Goal: Information Seeking & Learning: Learn about a topic

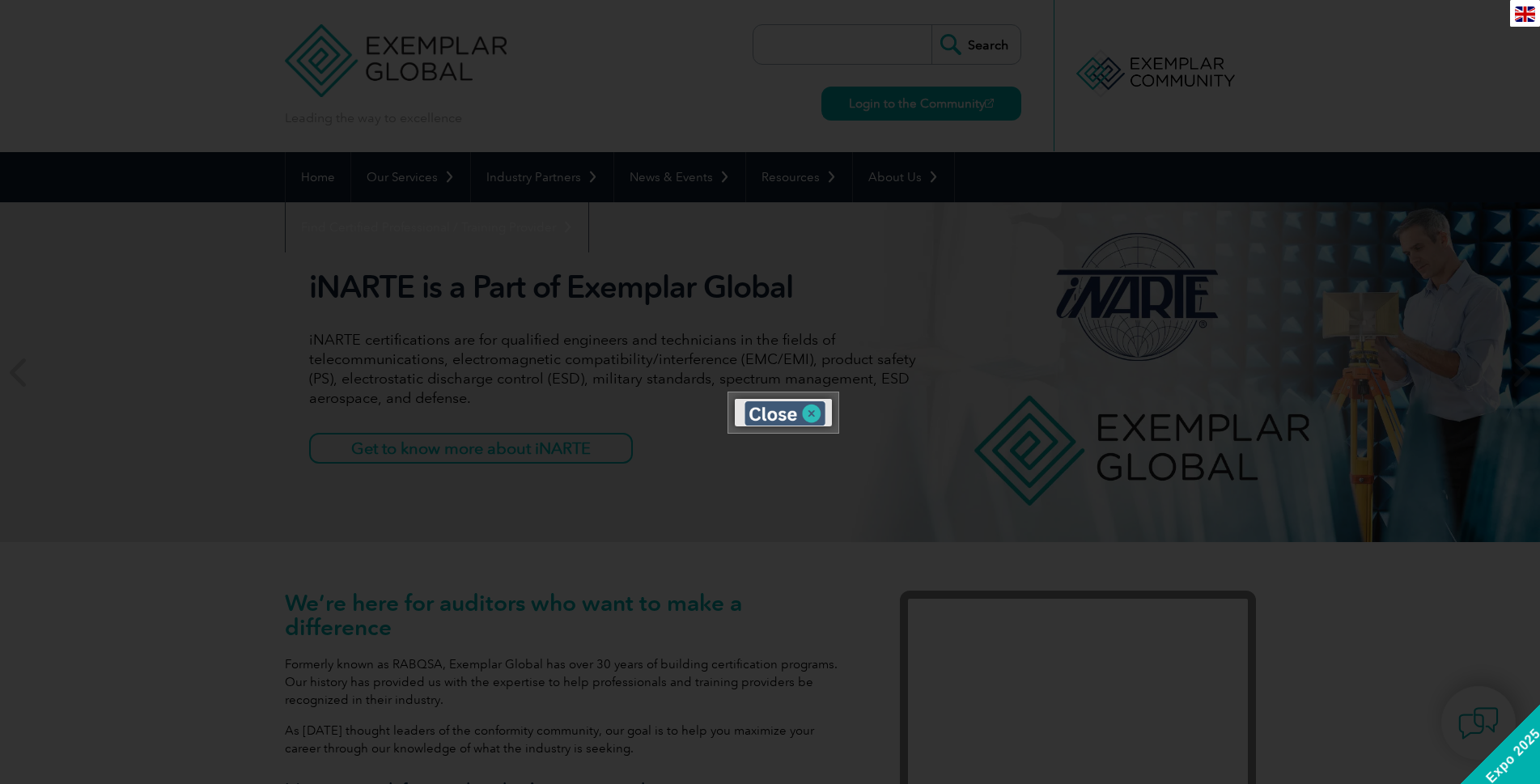
click at [816, 411] on img at bounding box center [785, 413] width 81 height 24
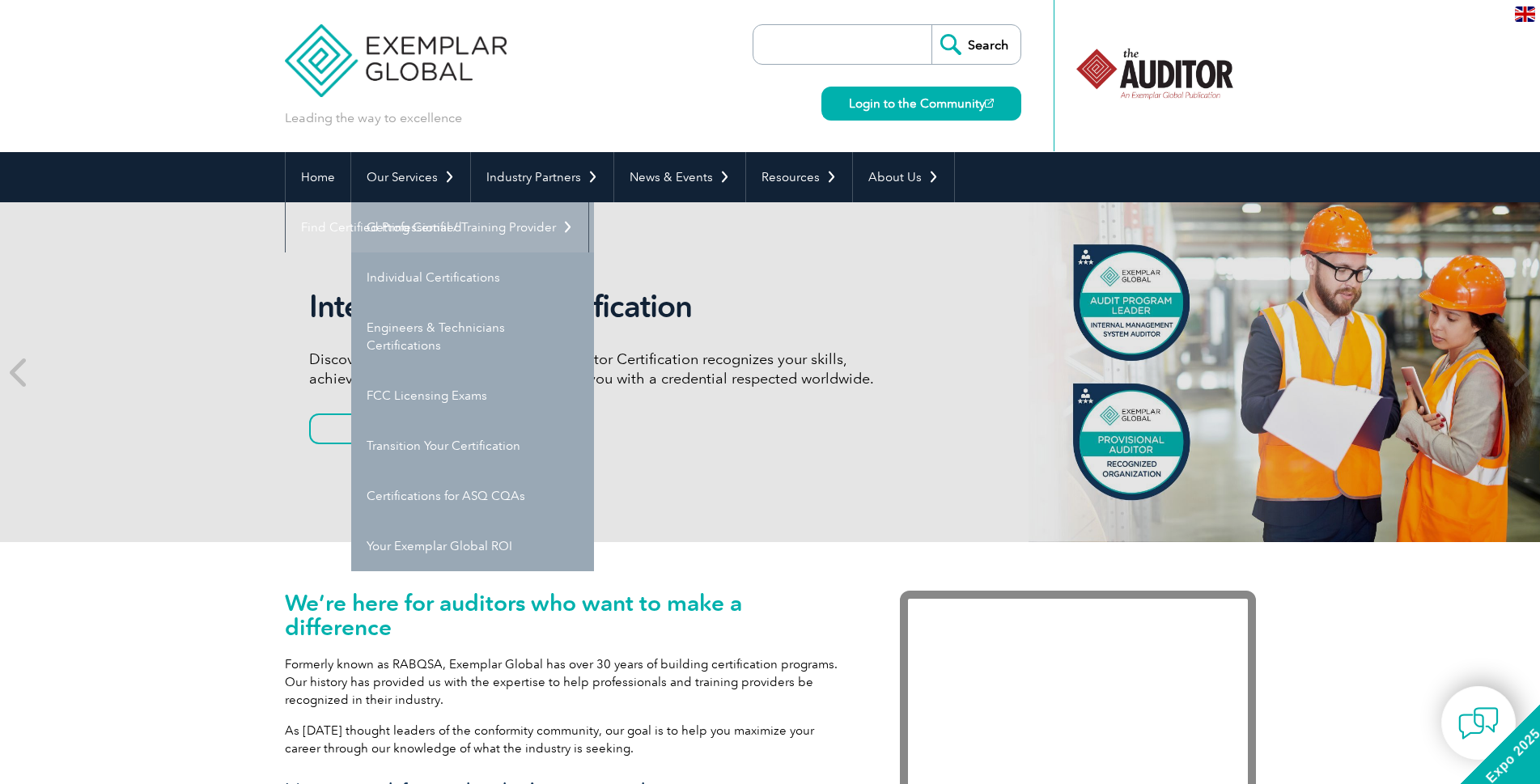
click at [427, 220] on link "Getting Certified" at bounding box center [472, 228] width 243 height 50
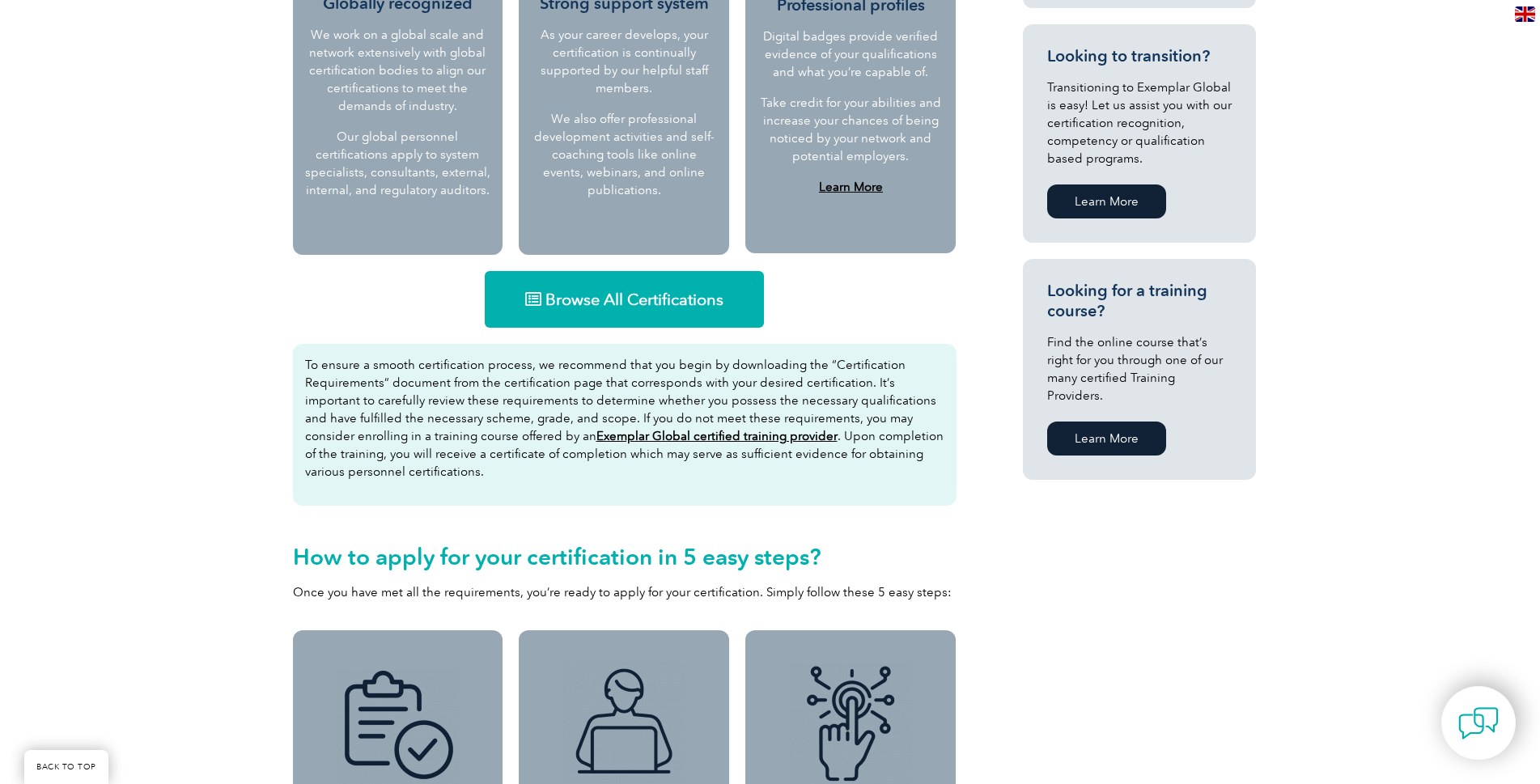
scroll to position [834, 0]
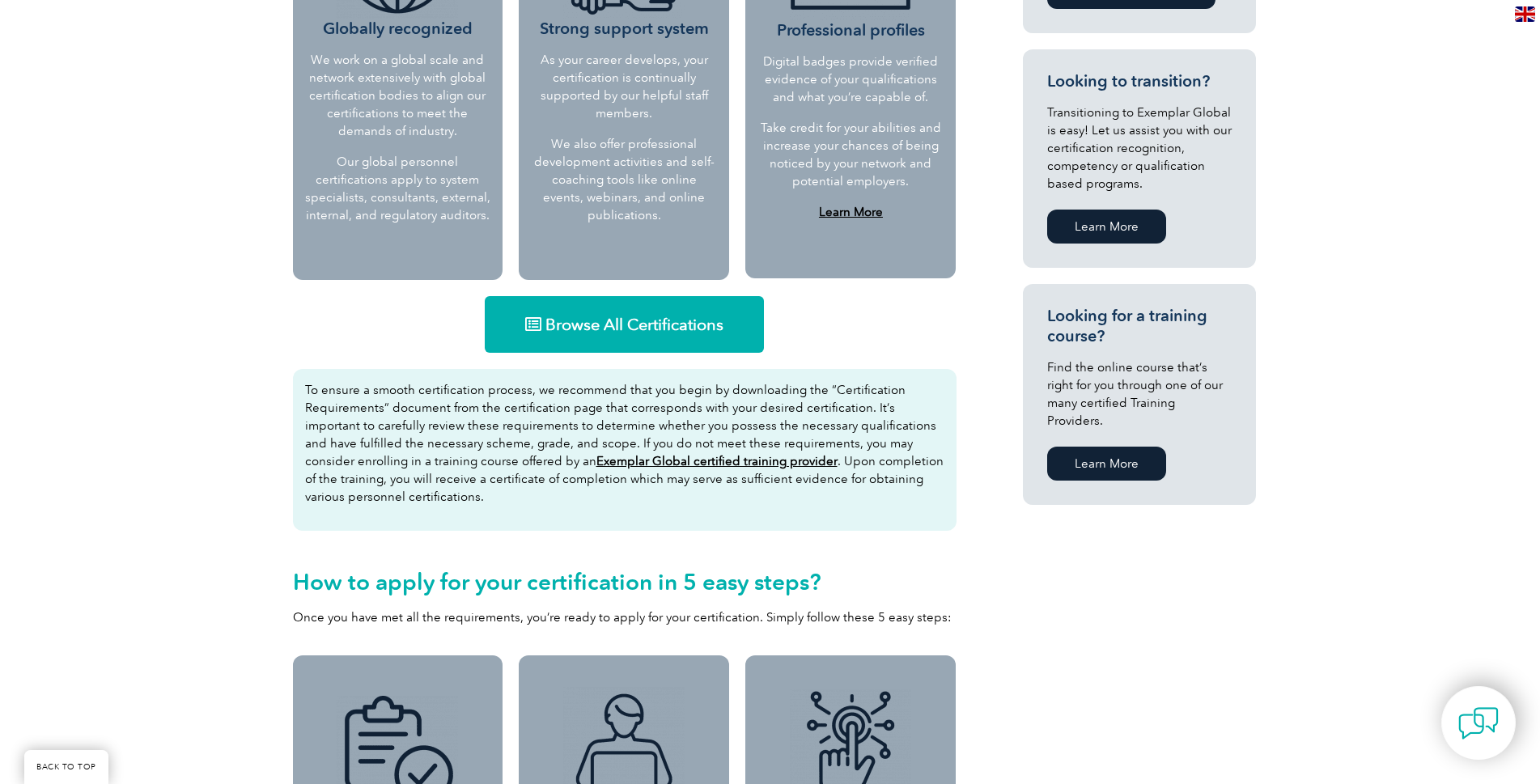
click at [612, 319] on span "Browse All Certifications" at bounding box center [634, 324] width 178 height 16
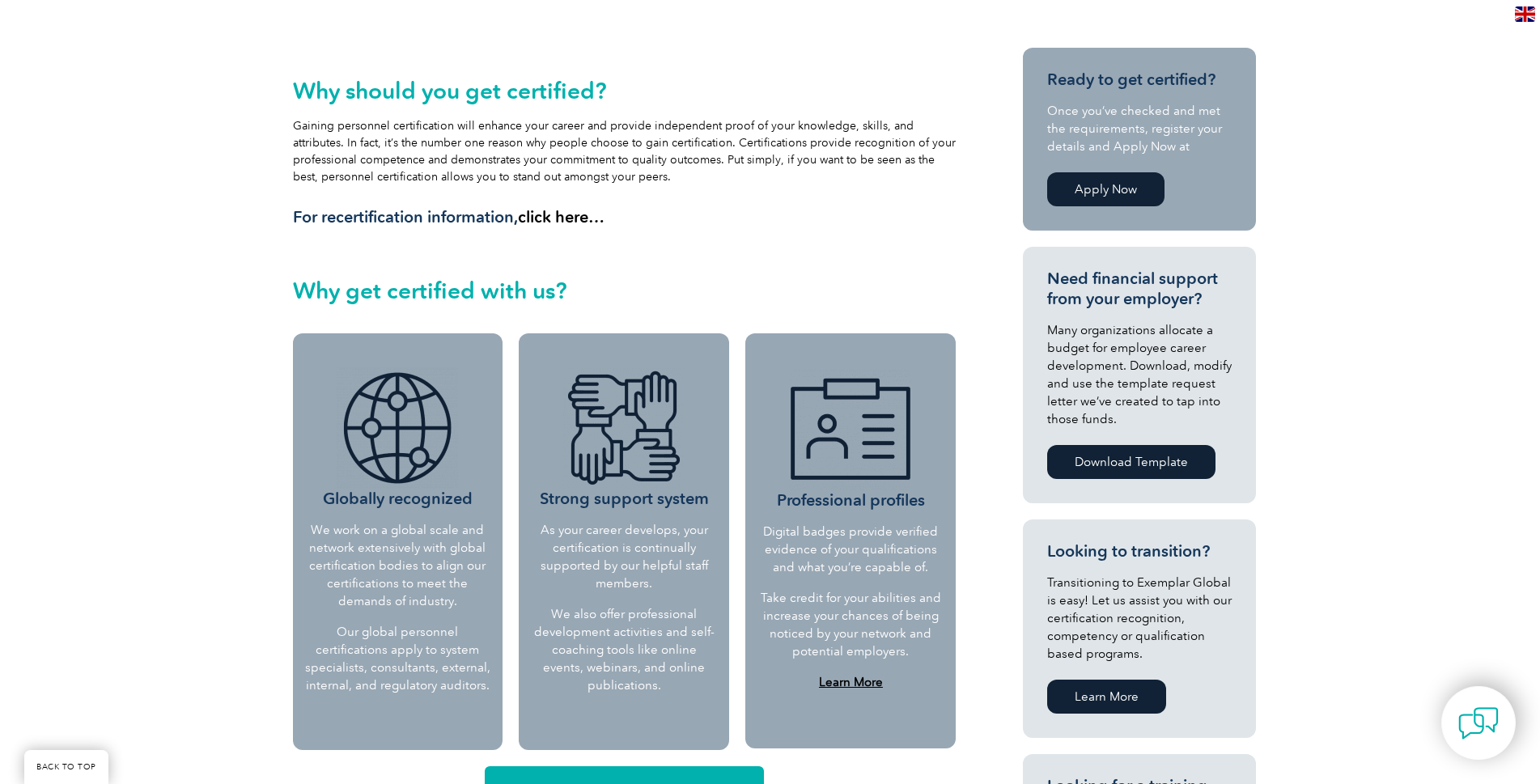
scroll to position [349, 0]
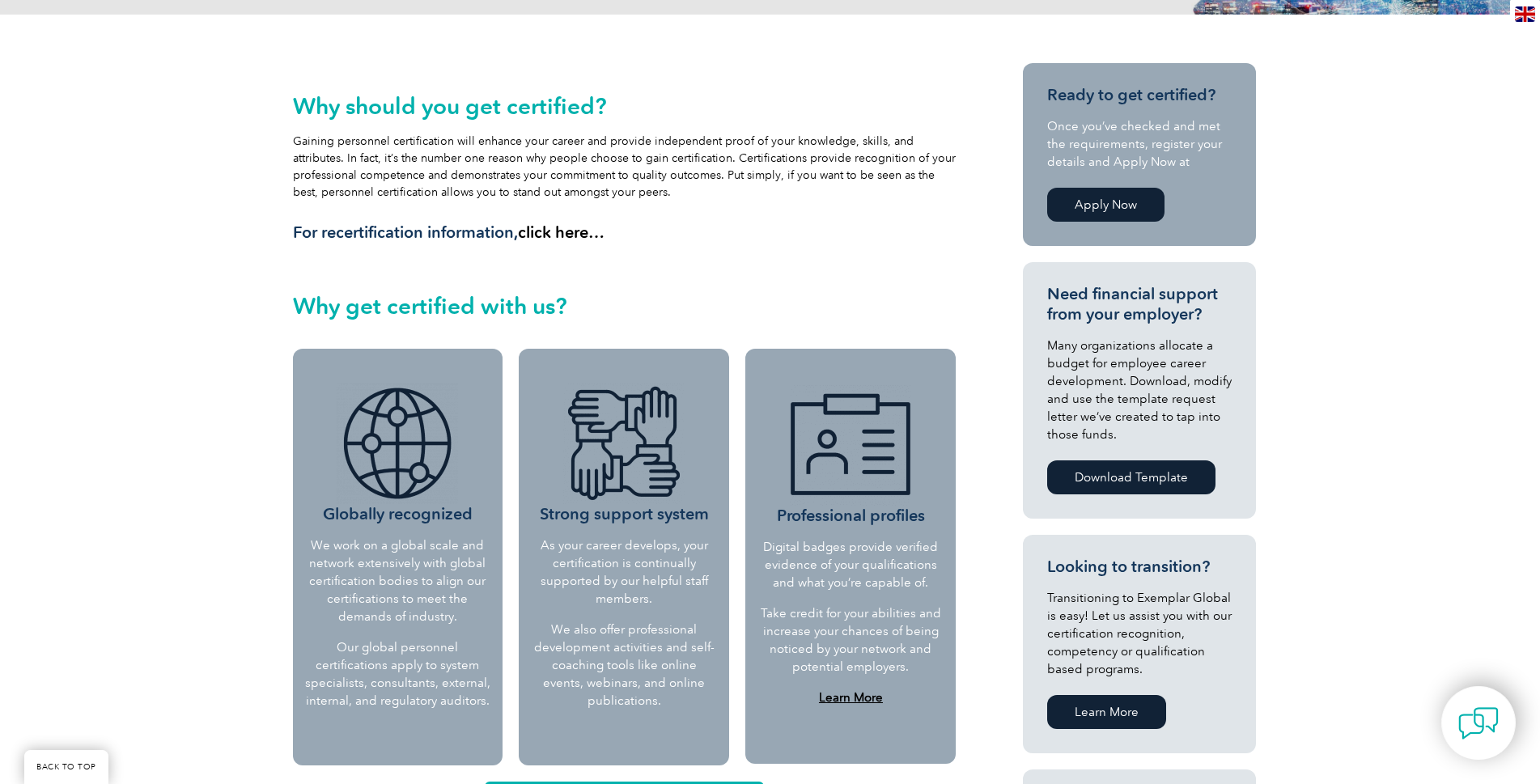
click at [1103, 203] on link "Apply Now" at bounding box center [1105, 205] width 118 height 34
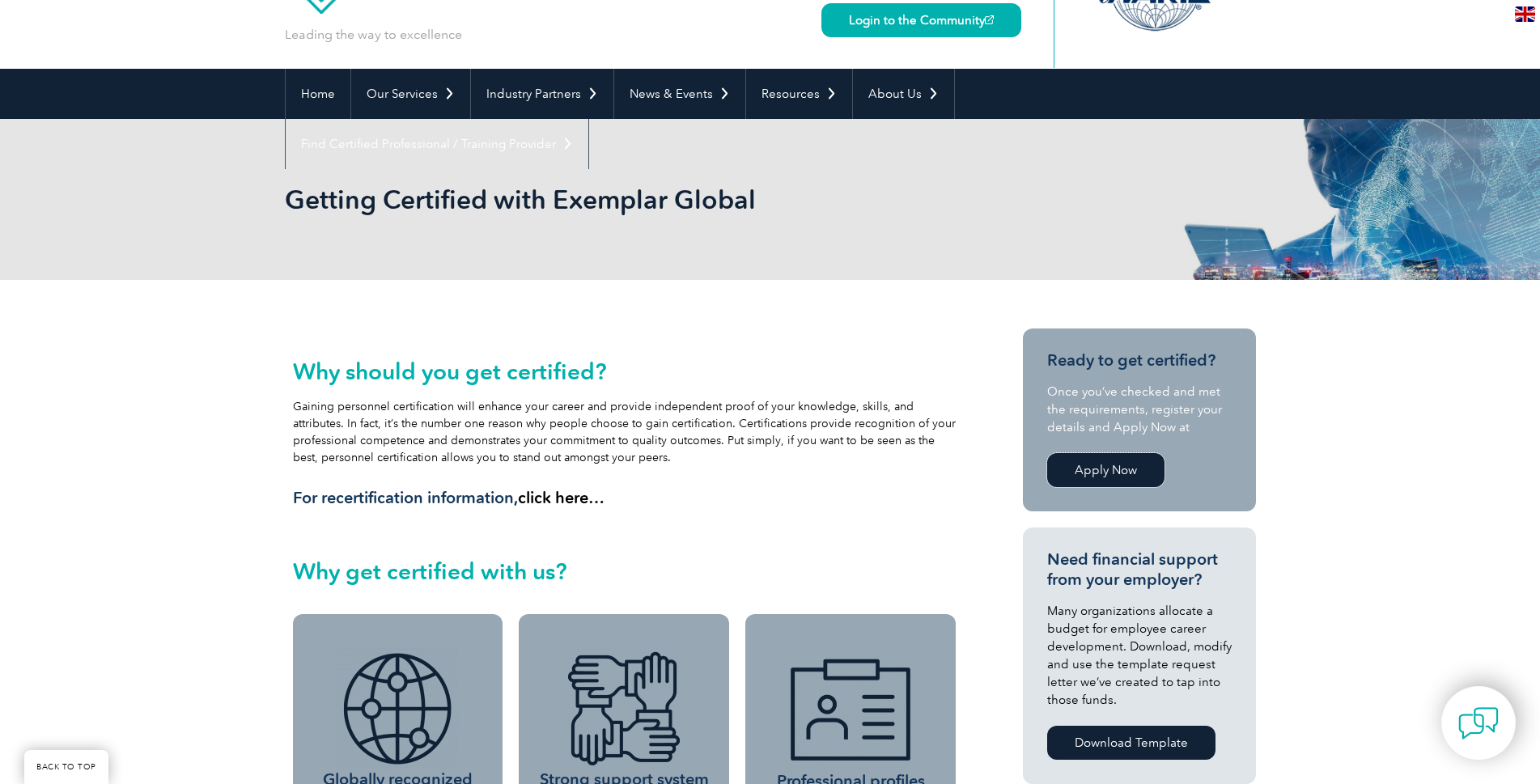
scroll to position [0, 0]
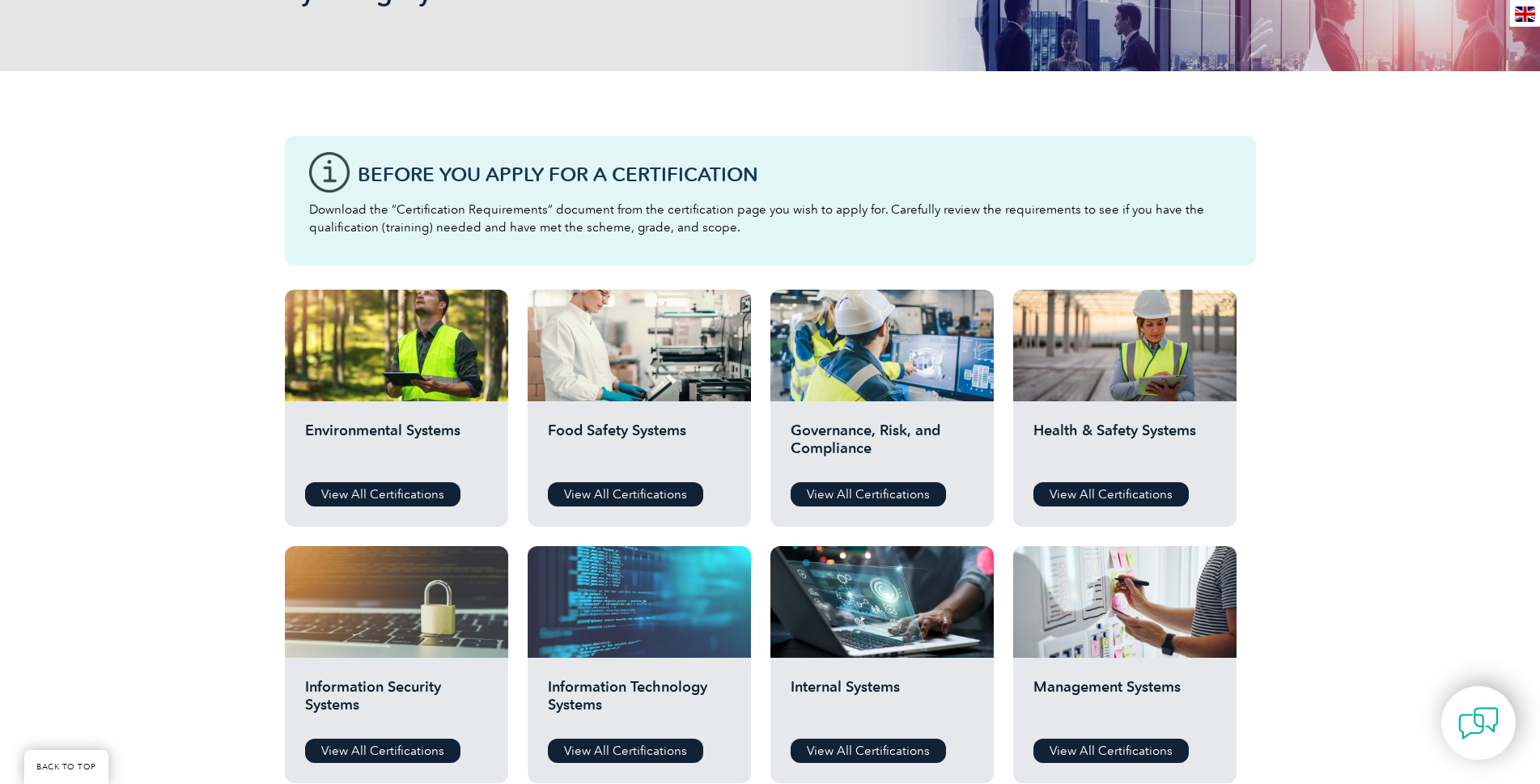
scroll to position [404, 0]
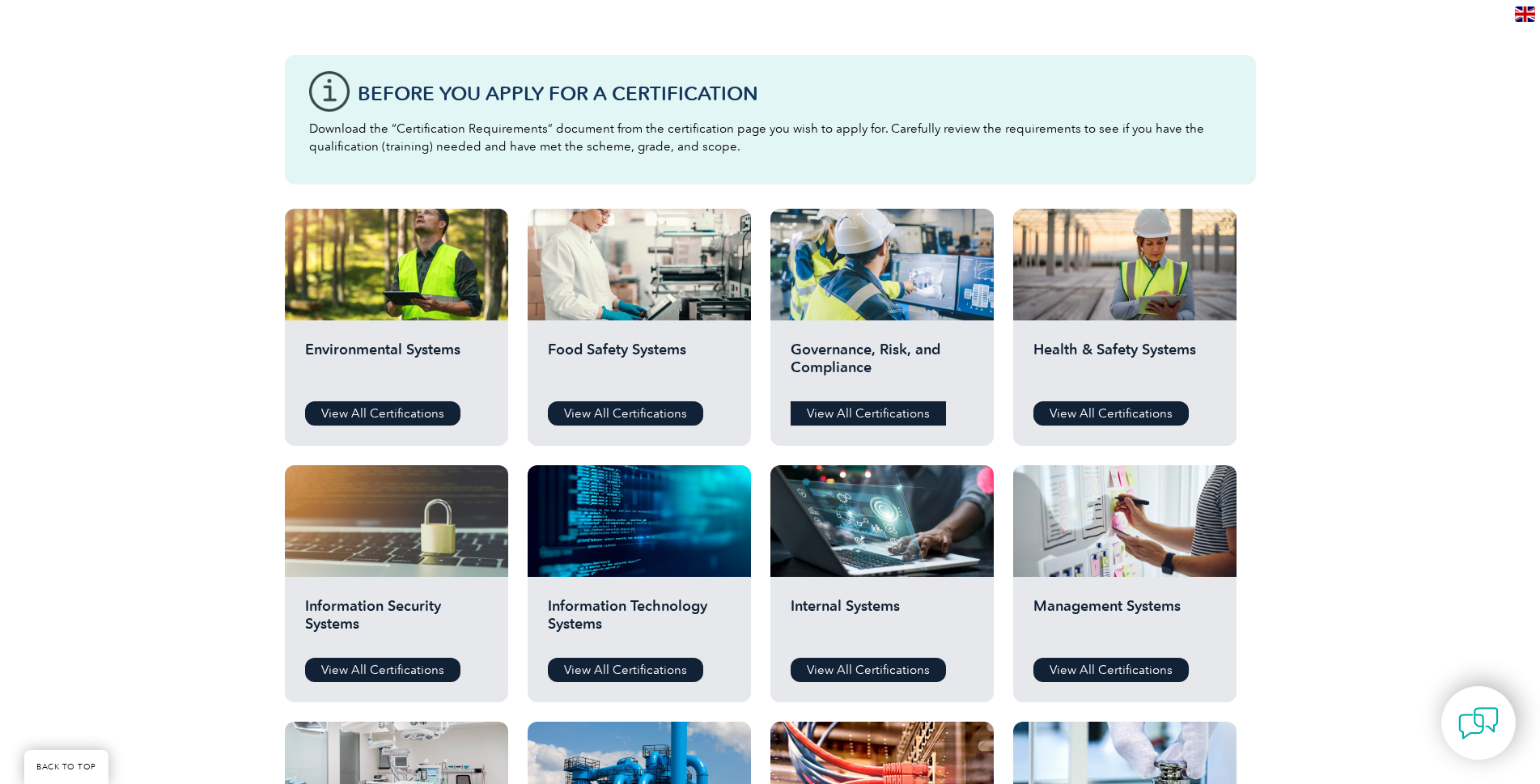
click at [846, 416] on link "View All Certifications" at bounding box center [868, 413] width 155 height 24
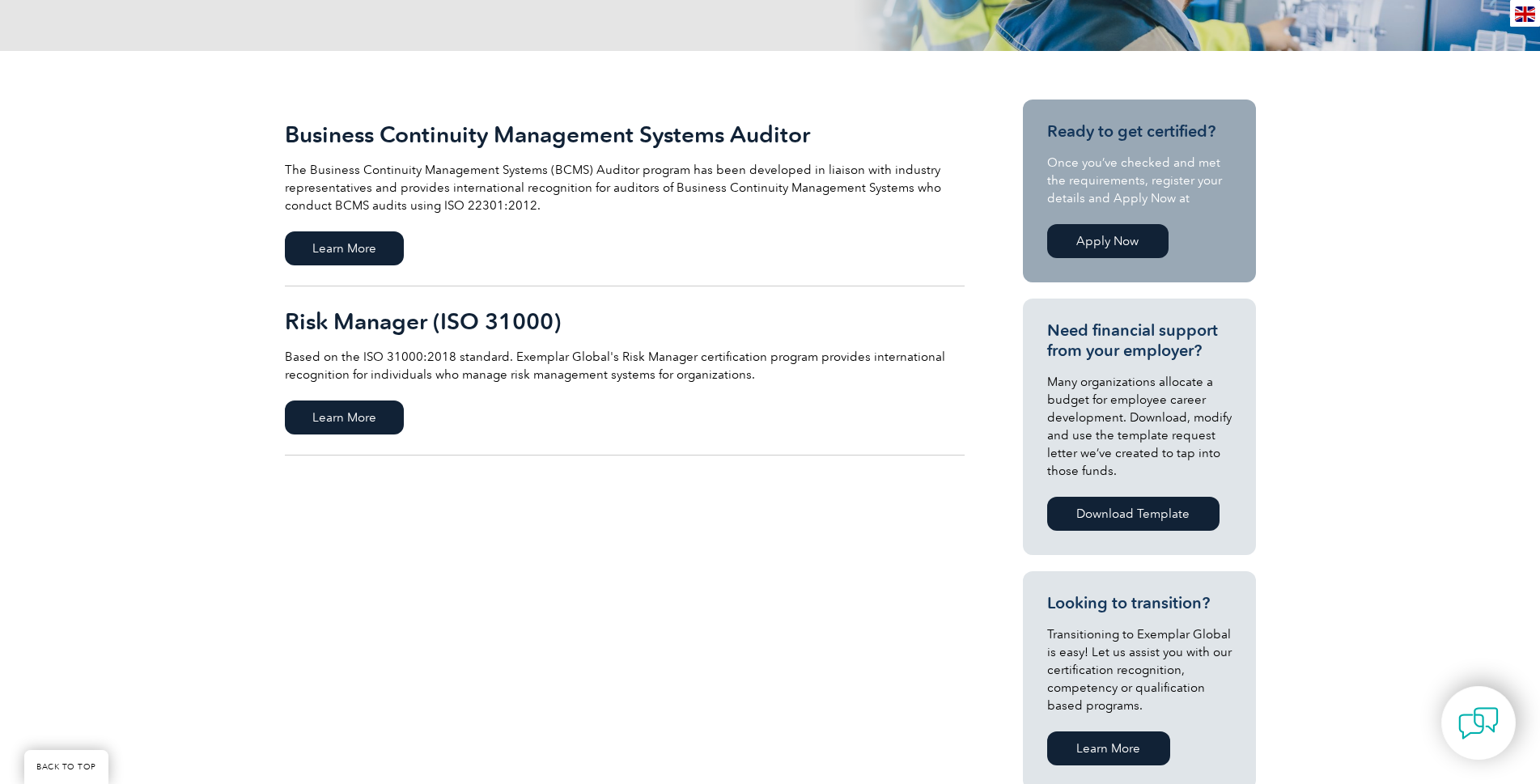
scroll to position [324, 0]
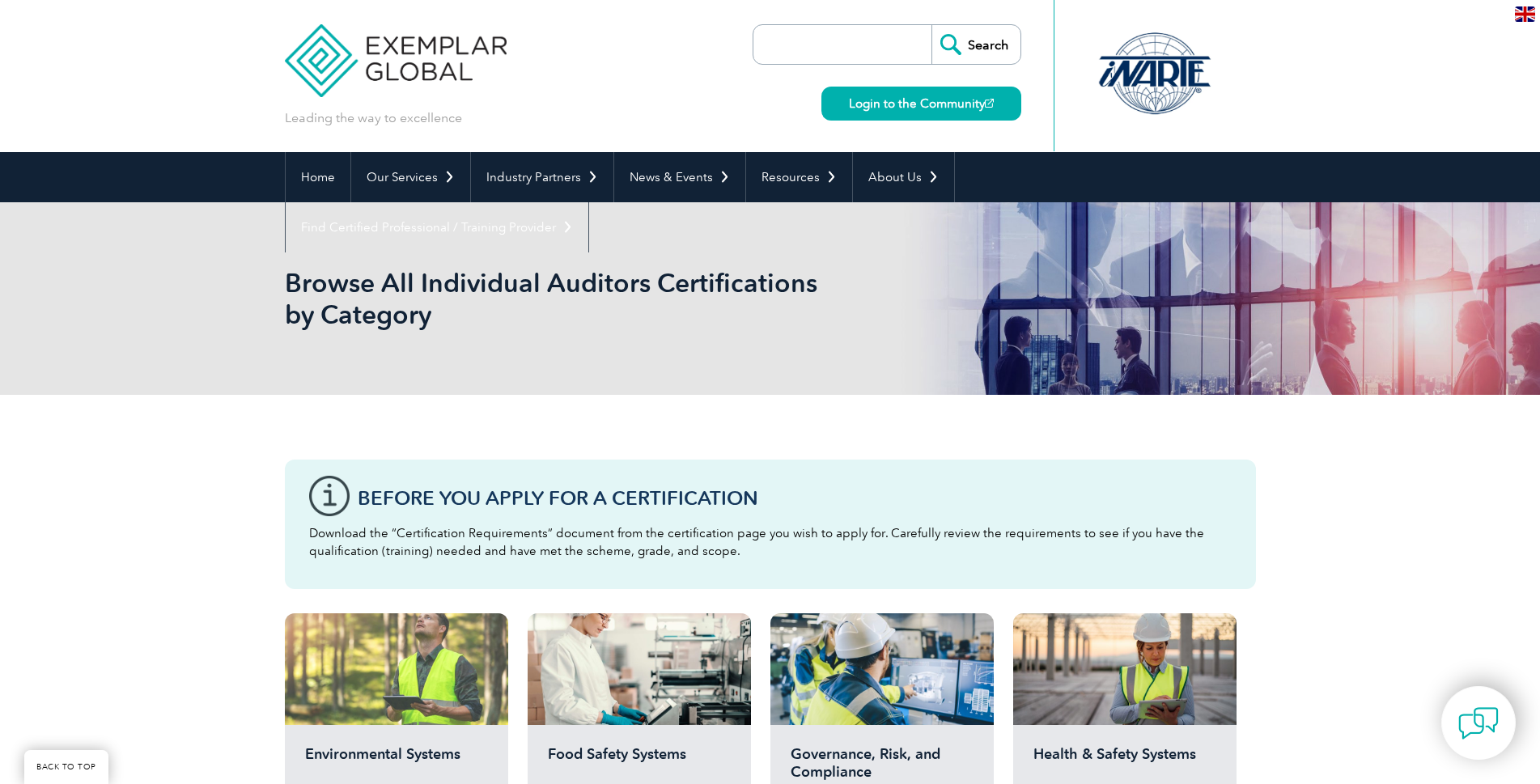
scroll to position [404, 0]
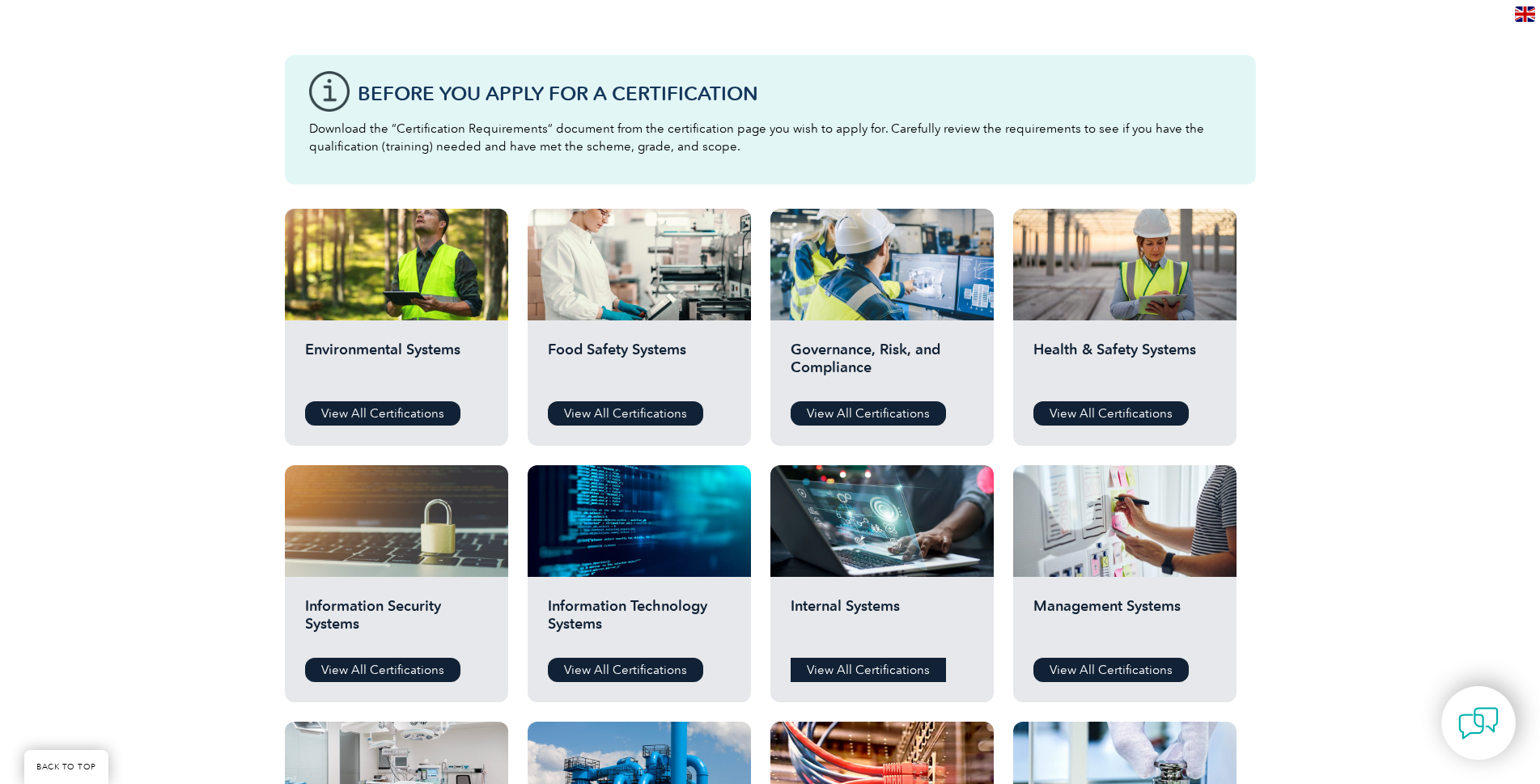
click at [860, 678] on link "View All Certifications" at bounding box center [868, 670] width 155 height 24
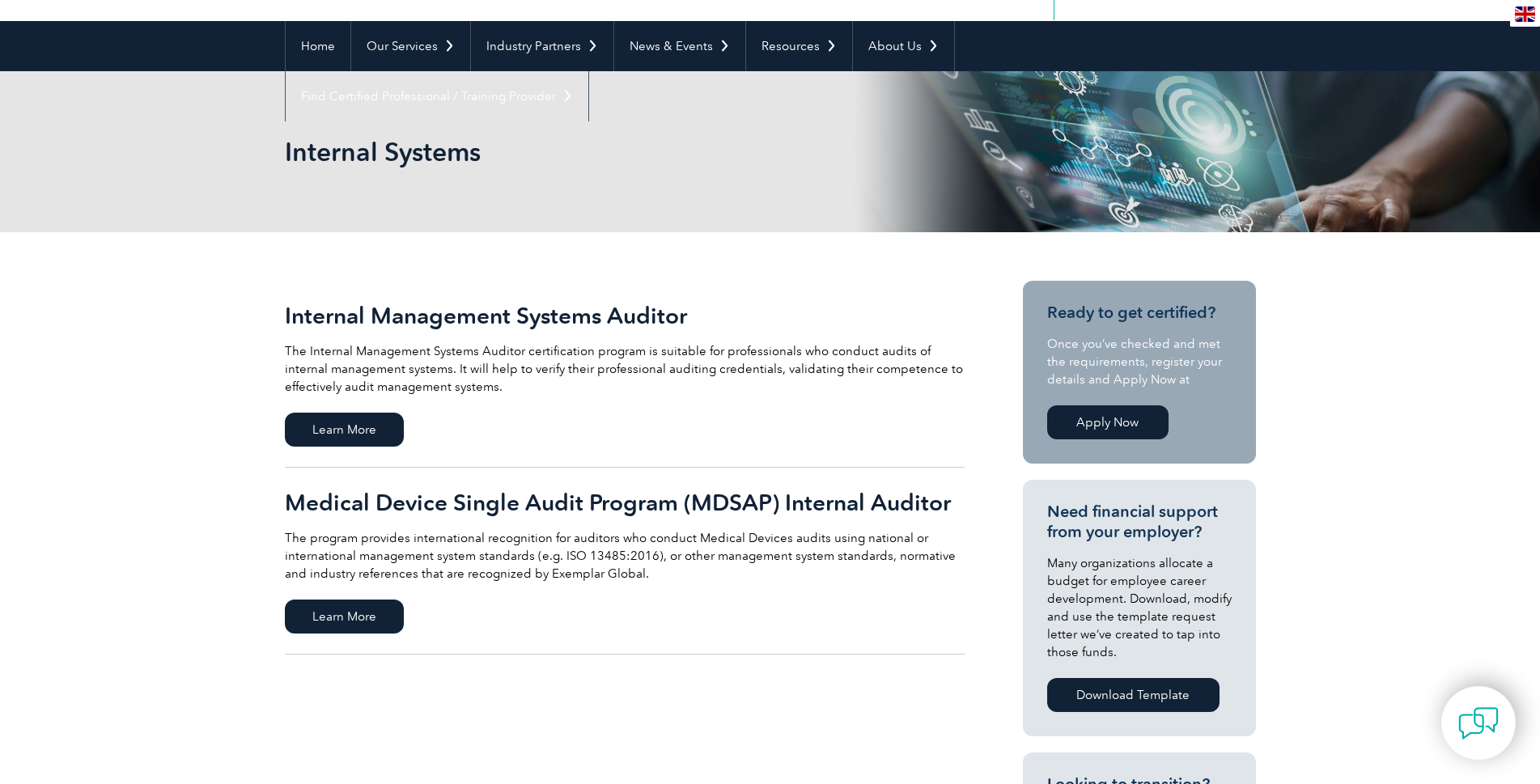
scroll to position [161, 0]
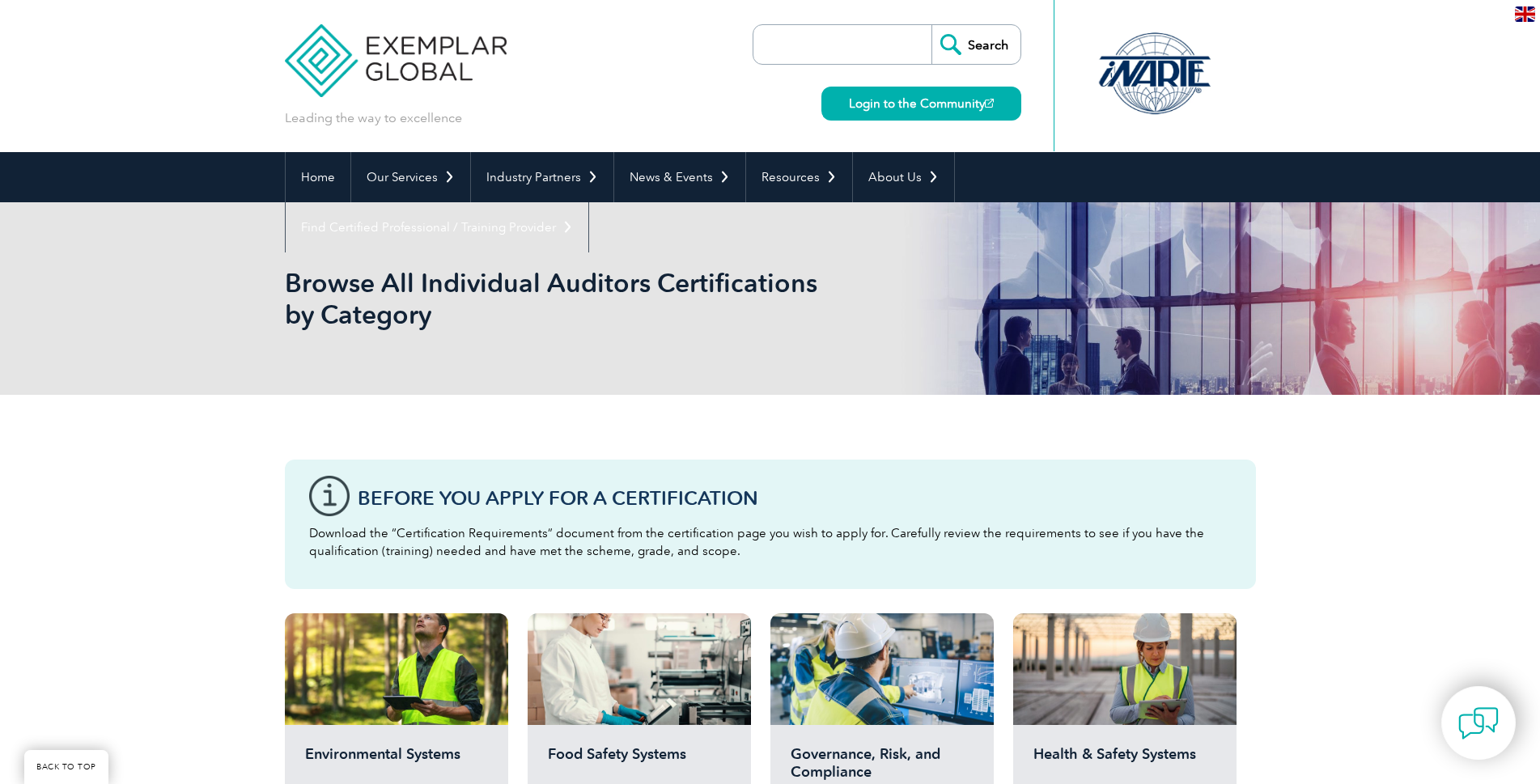
scroll to position [404, 0]
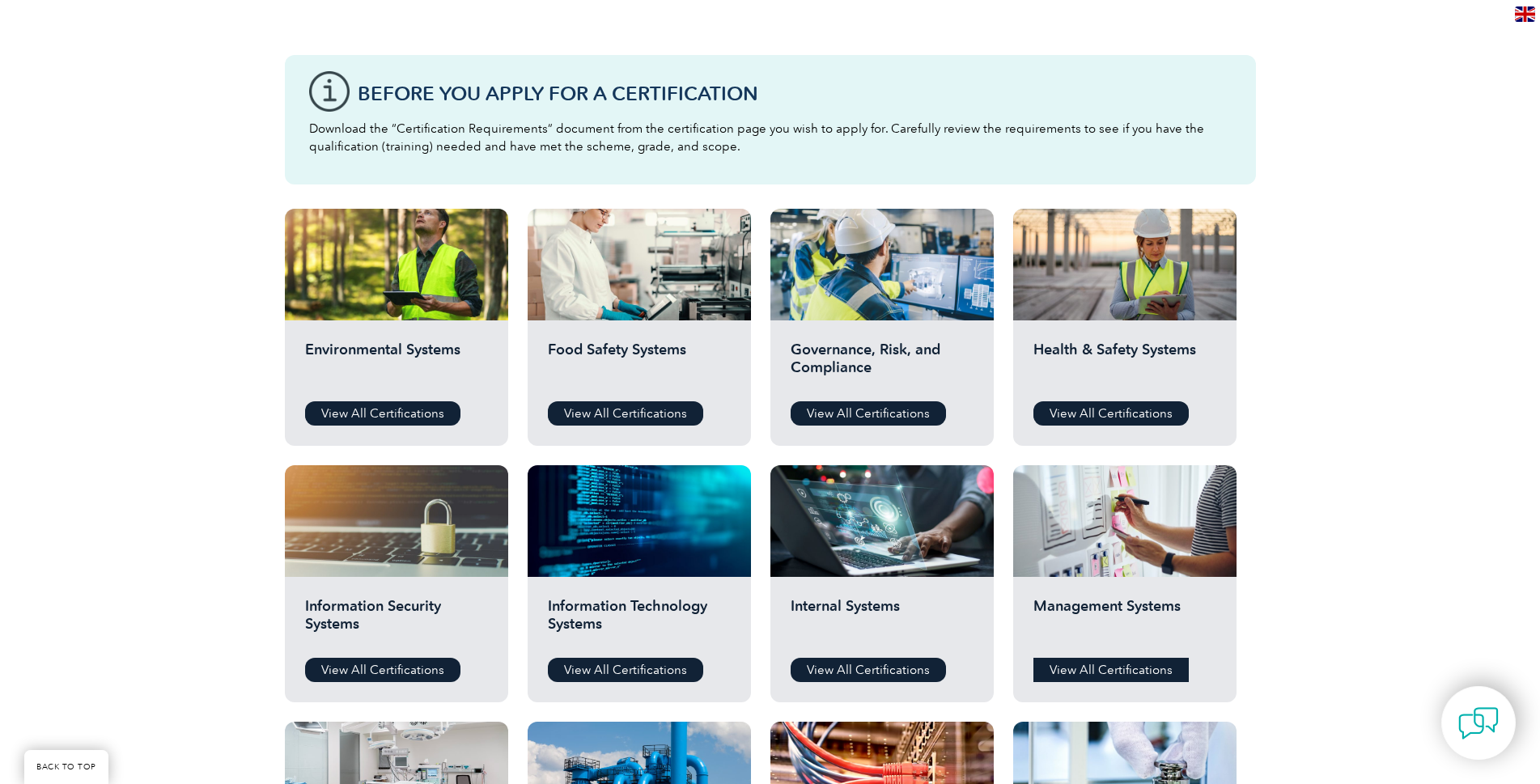
click at [1091, 663] on link "View All Certifications" at bounding box center [1111, 670] width 155 height 24
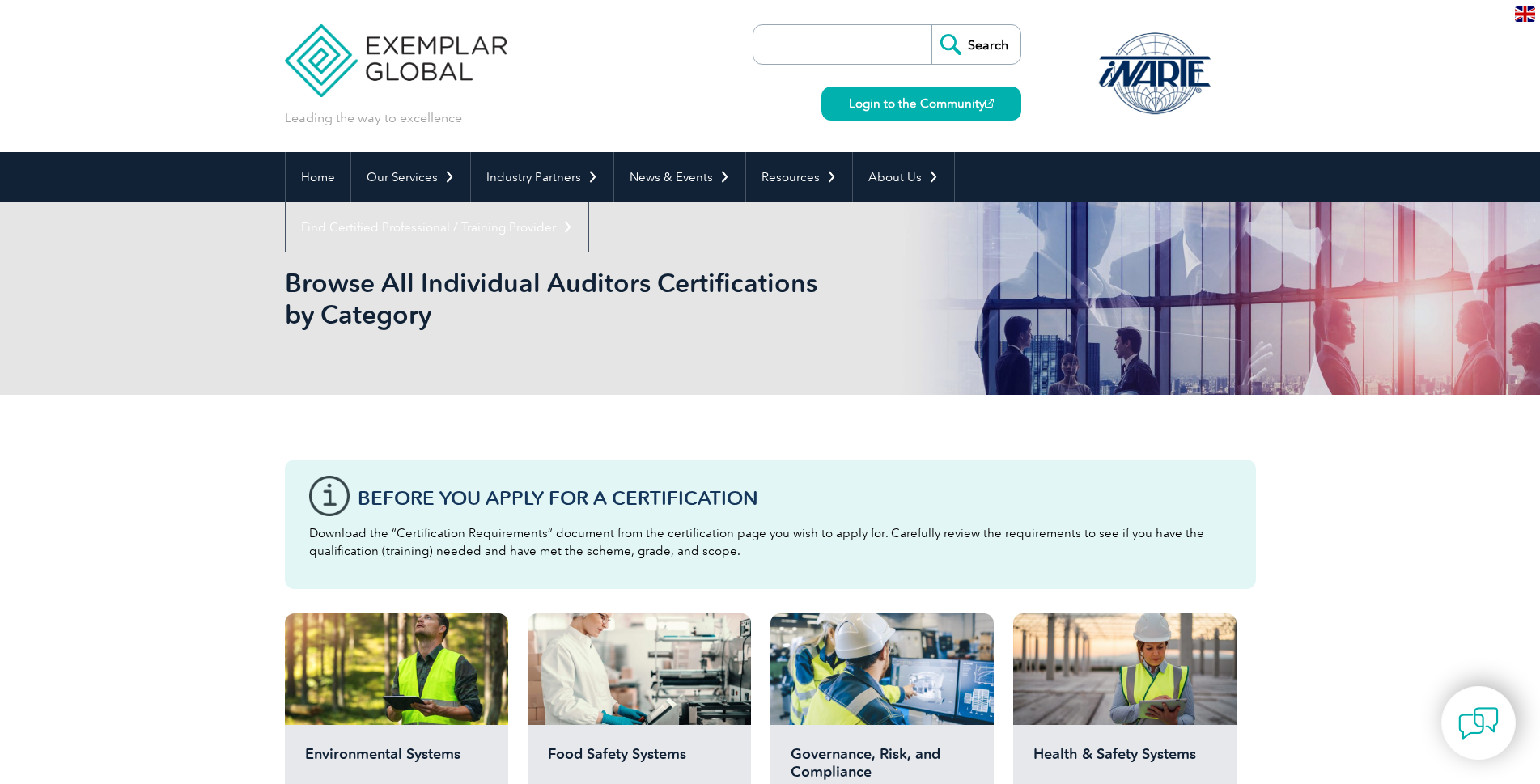
click at [815, 44] on input "search" at bounding box center [847, 44] width 170 height 39
type input "37001"
click at [981, 32] on input "Search" at bounding box center [976, 44] width 89 height 39
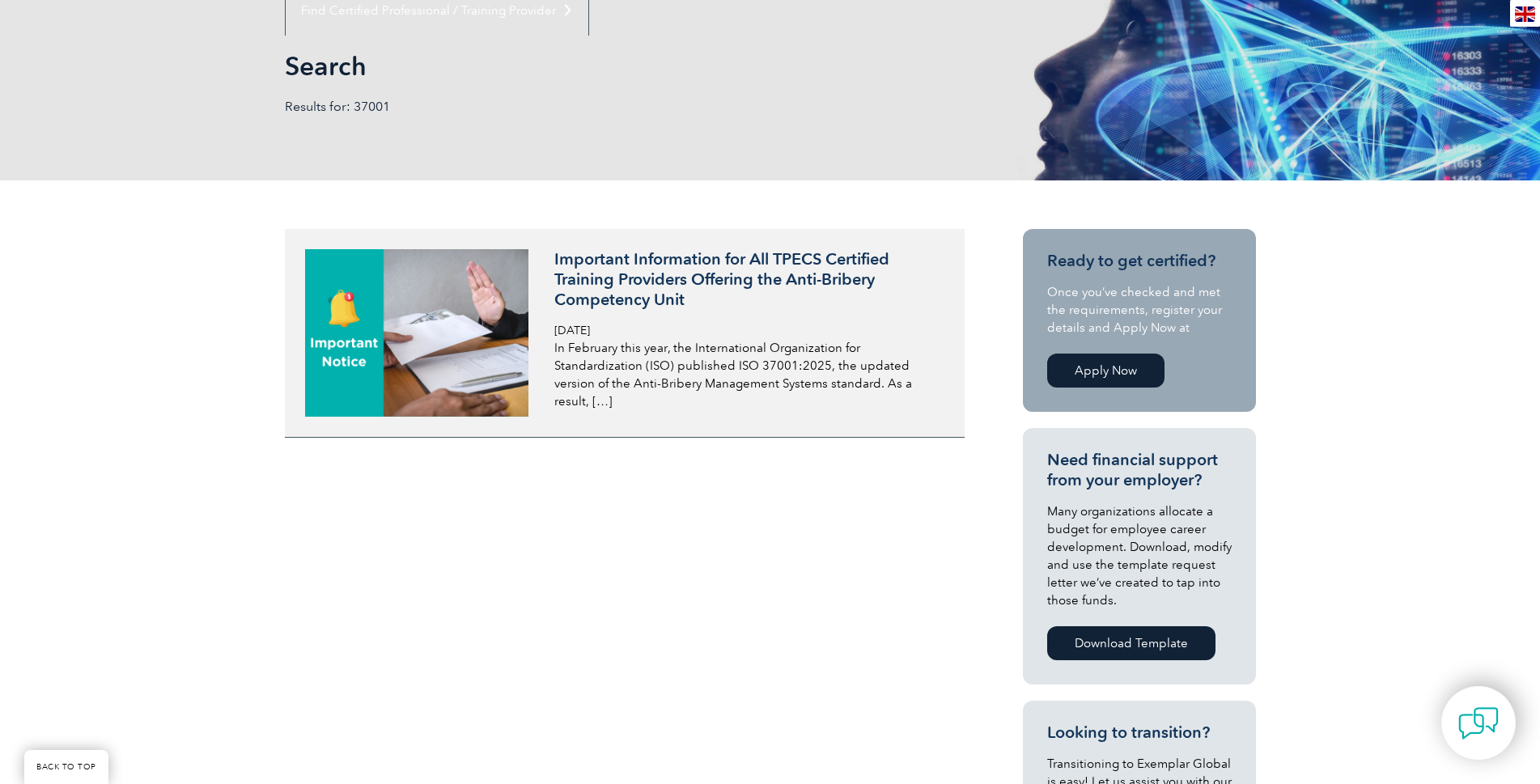
scroll to position [243, 0]
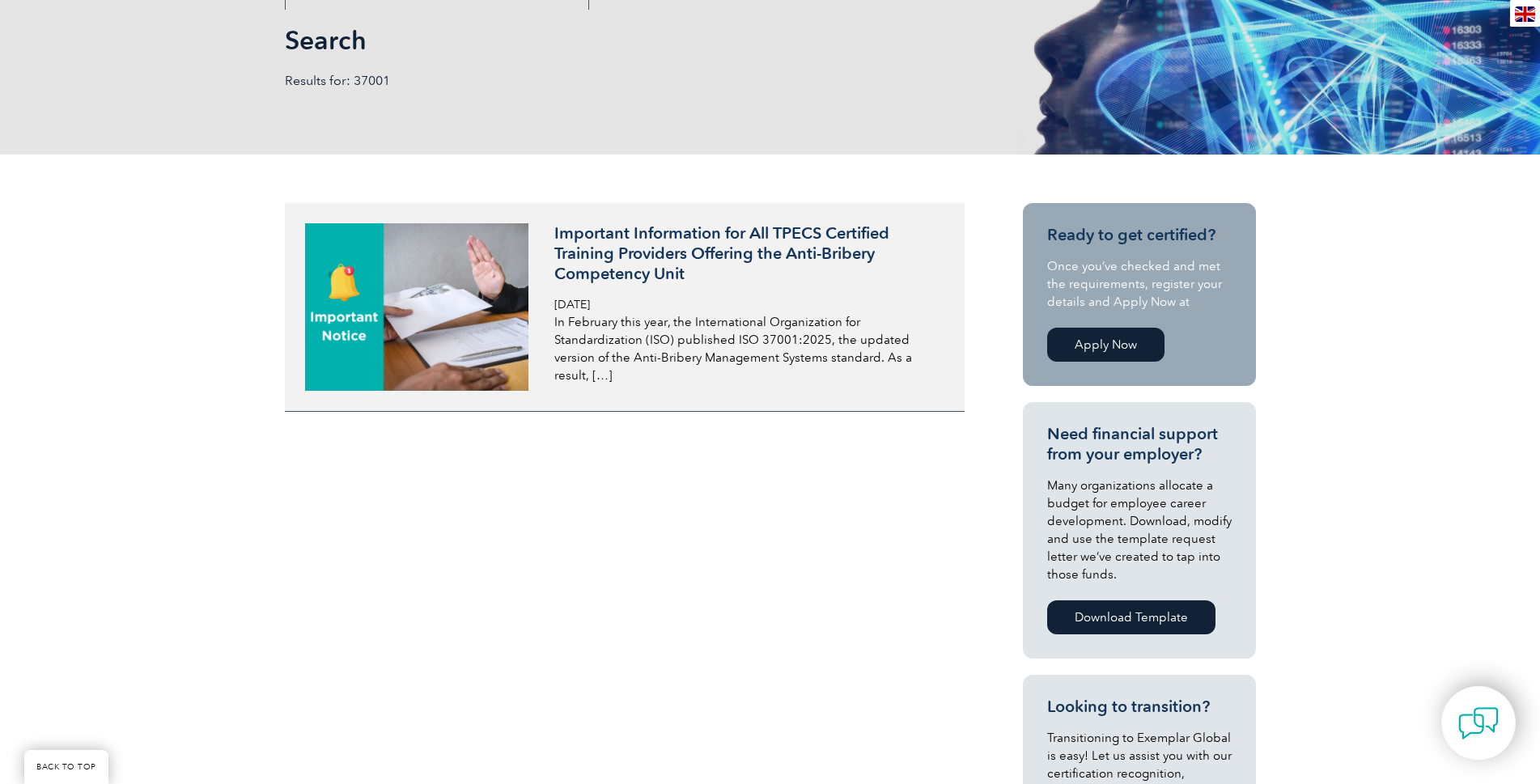
click at [645, 241] on h3 "Important Information for All TPECS Certified Training Providers Offering the A…" at bounding box center [746, 253] width 384 height 61
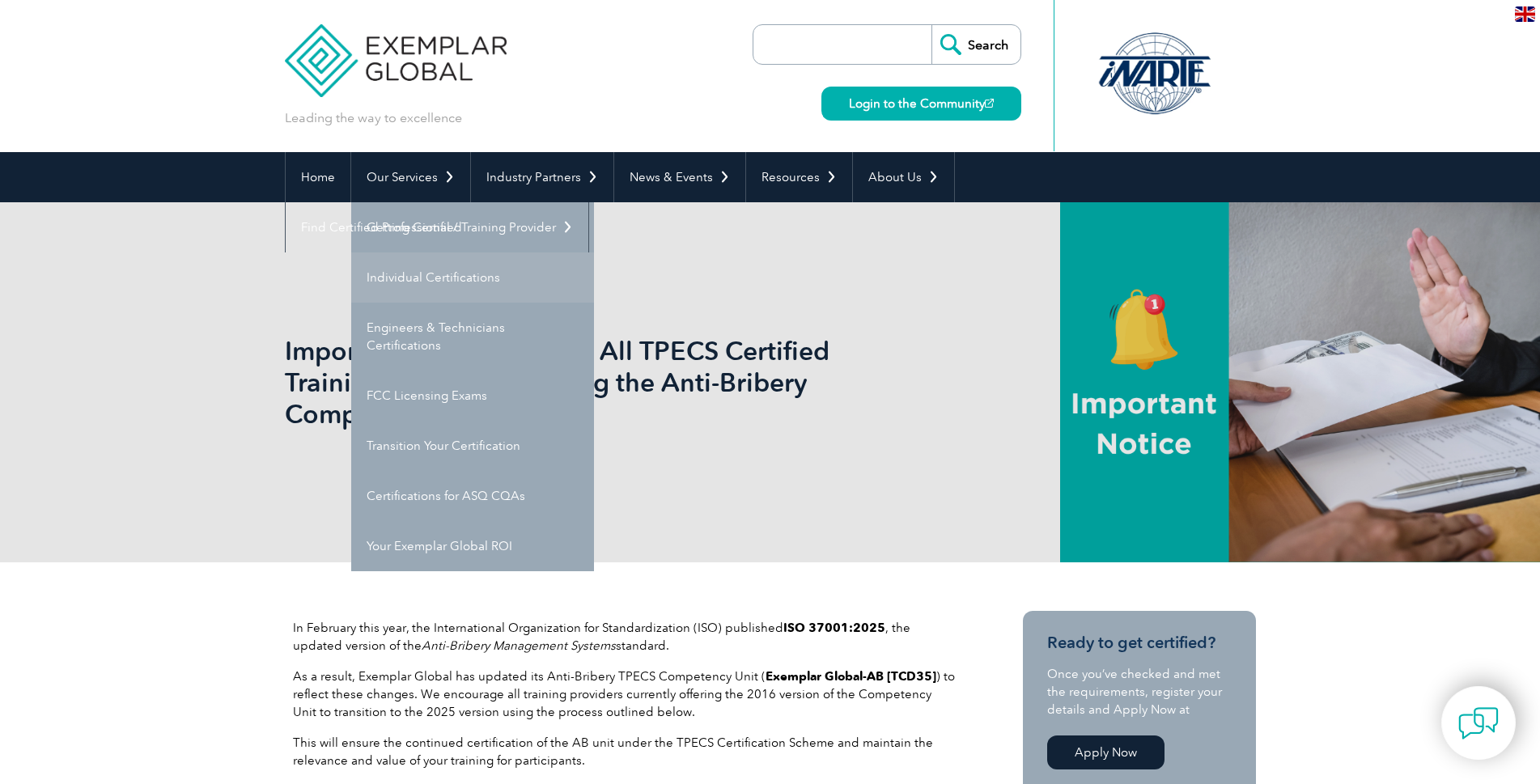
click at [436, 277] on link "Individual Certifications" at bounding box center [472, 277] width 243 height 50
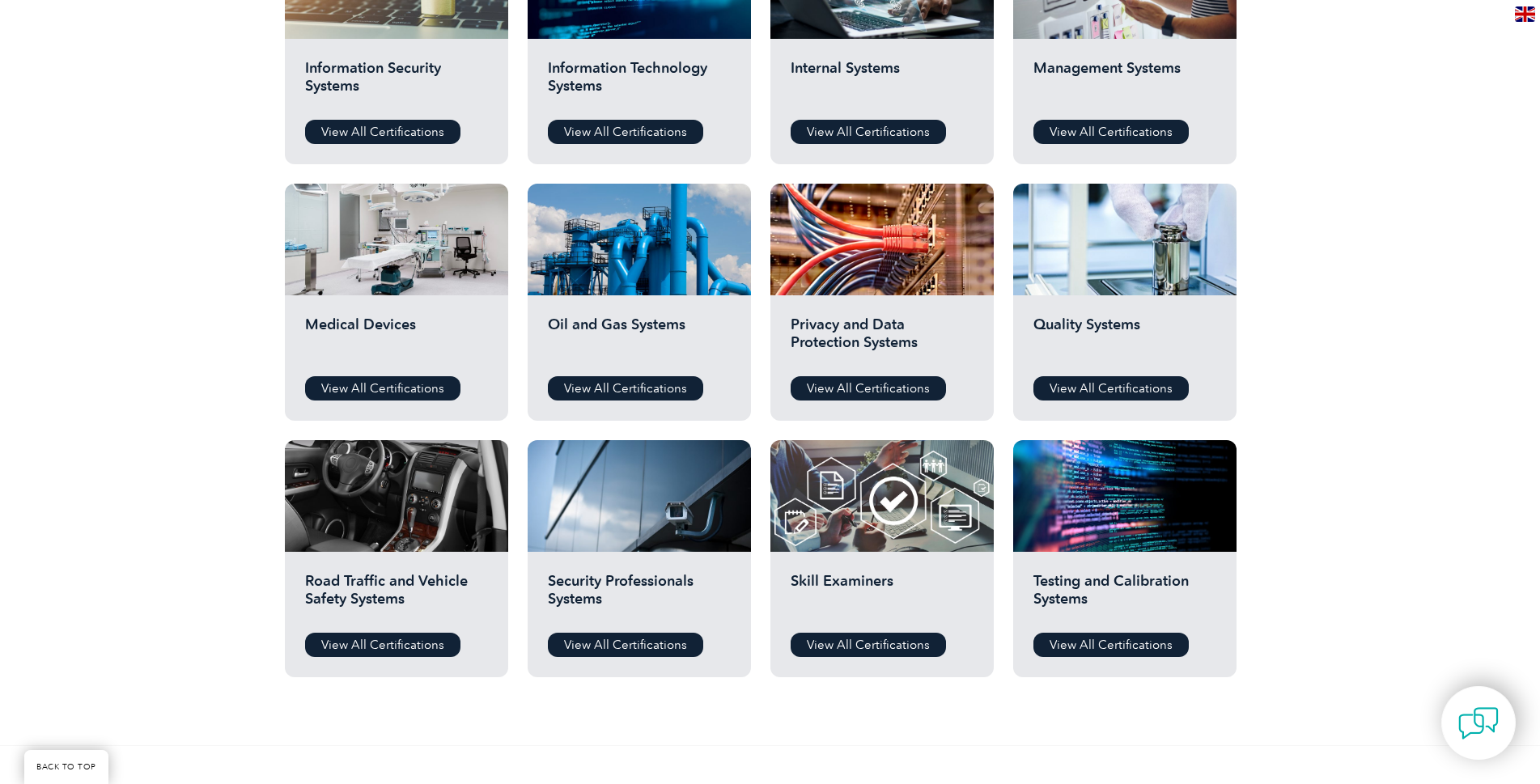
scroll to position [971, 0]
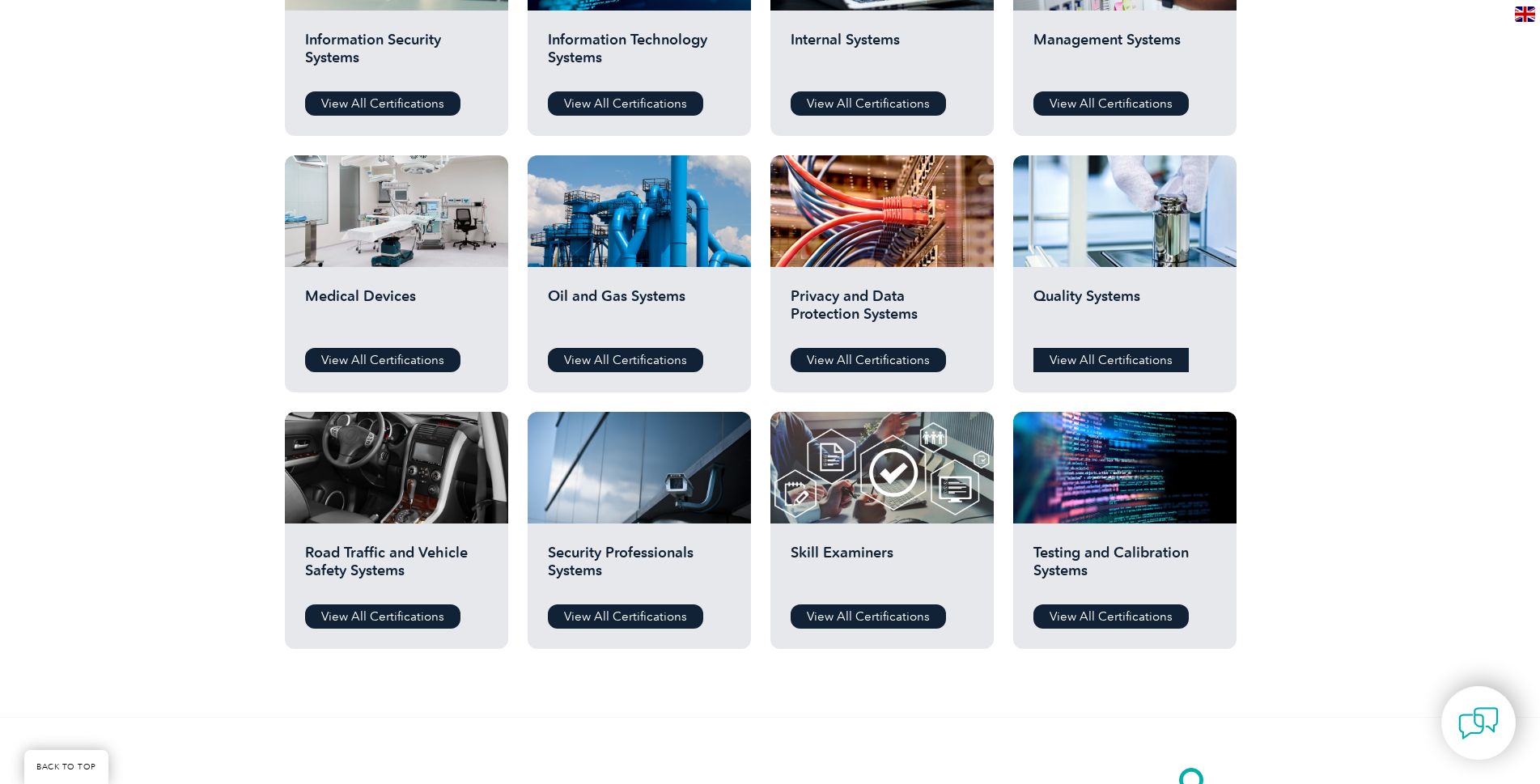
click at [1098, 354] on link "View All Certifications" at bounding box center [1111, 360] width 155 height 24
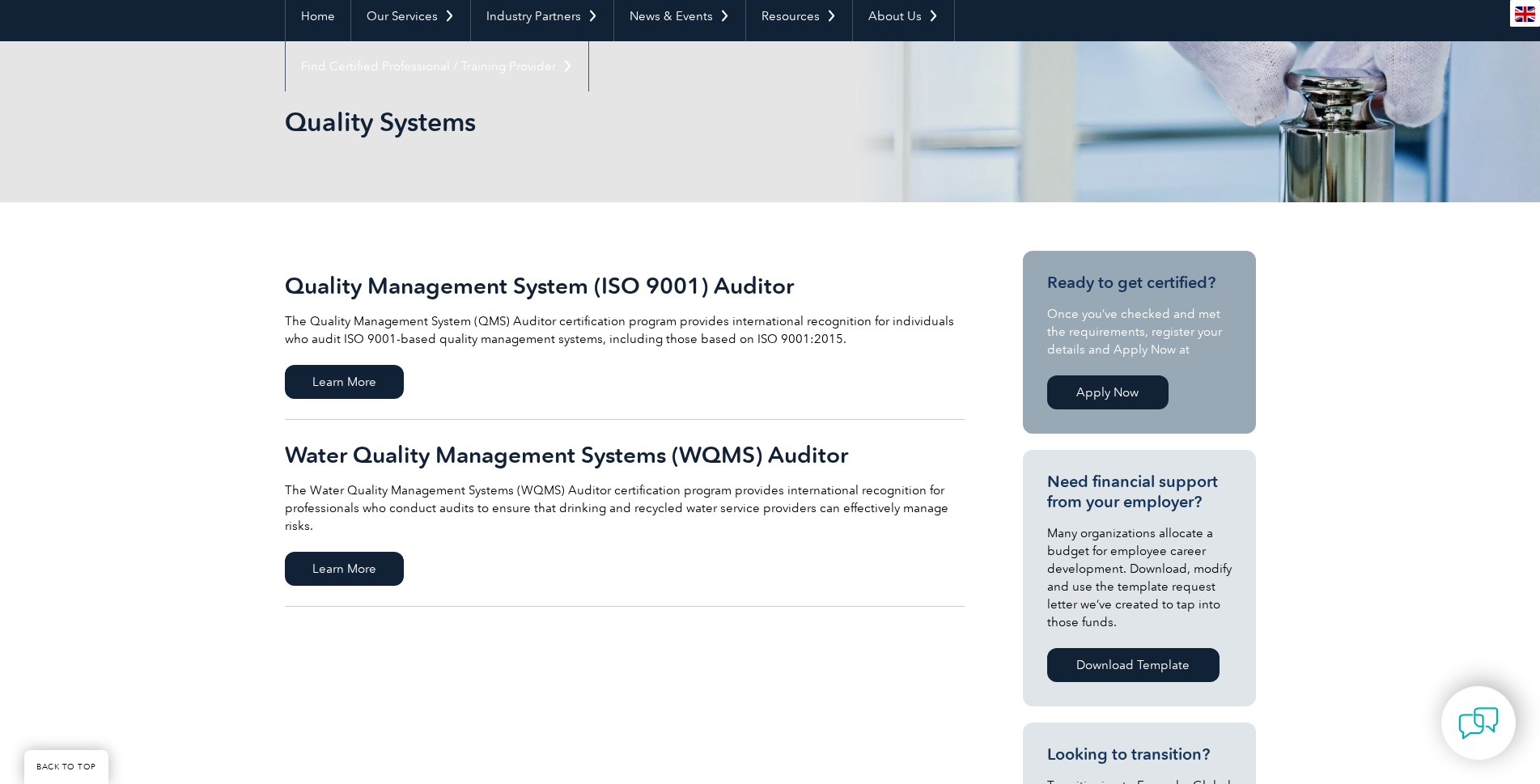
scroll to position [161, 0]
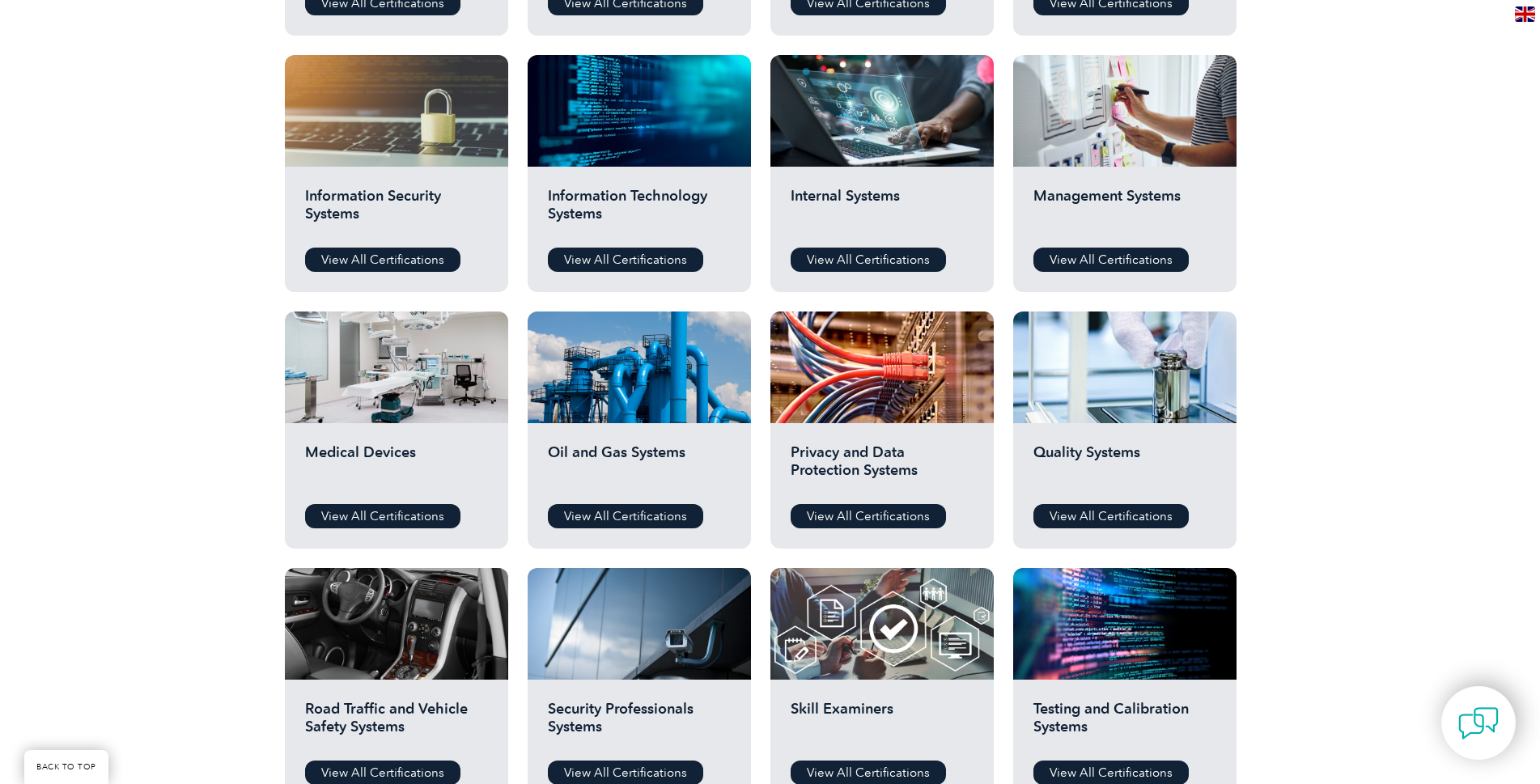
scroll to position [809, 0]
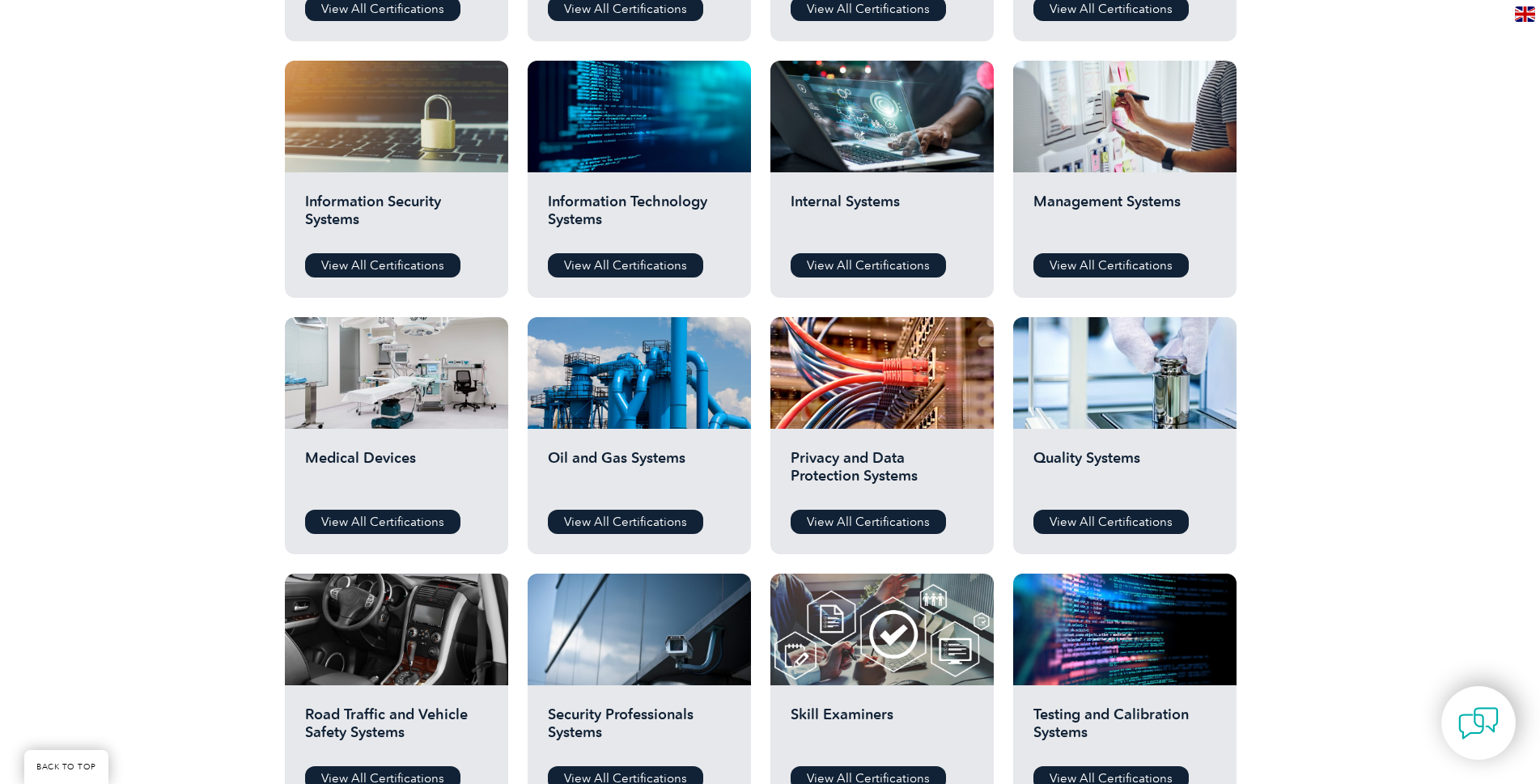
click at [1101, 252] on div "Management Systems View All Certifications" at bounding box center [1125, 235] width 223 height 125
click at [1099, 262] on link "View All Certifications" at bounding box center [1111, 265] width 155 height 24
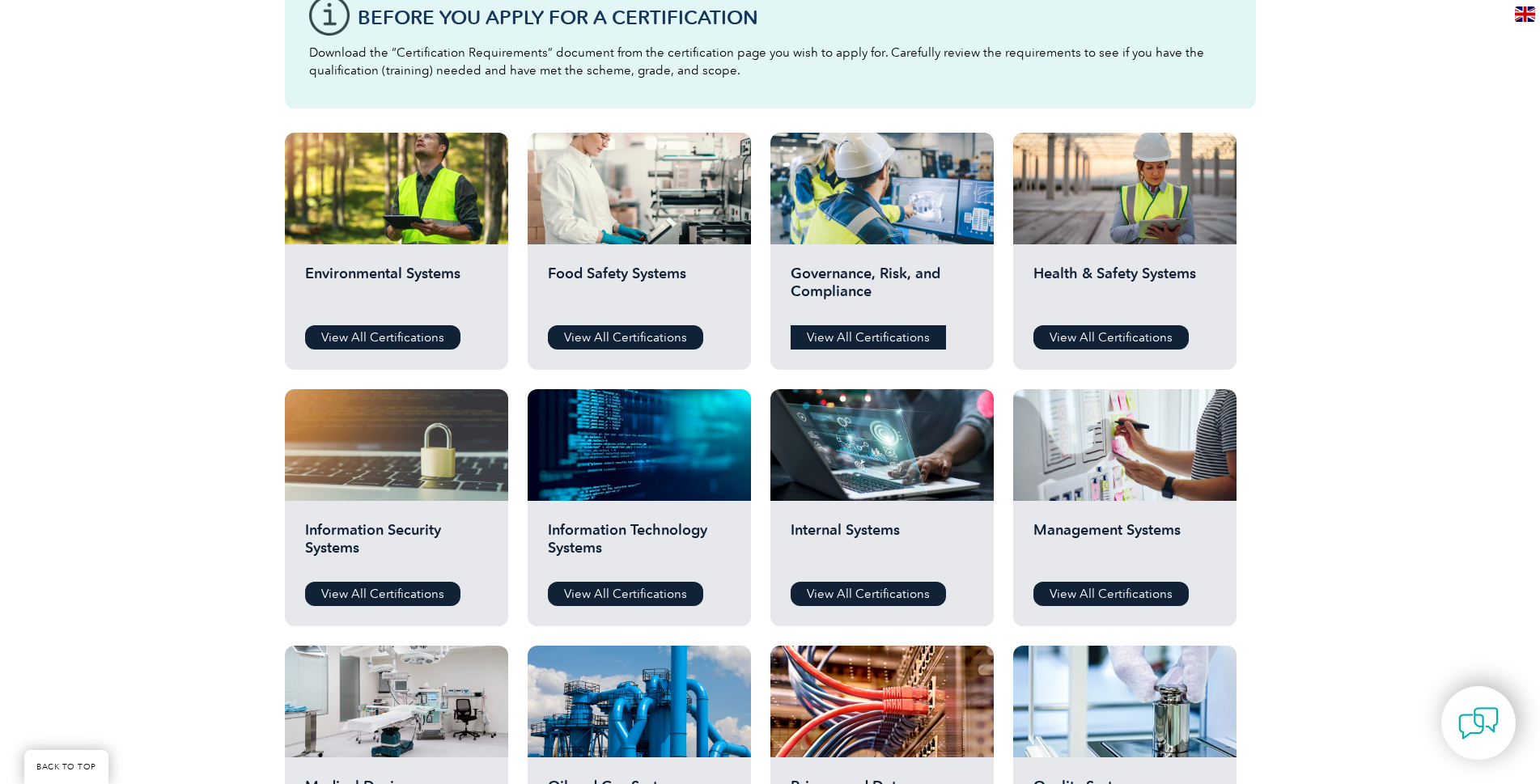
scroll to position [399, 0]
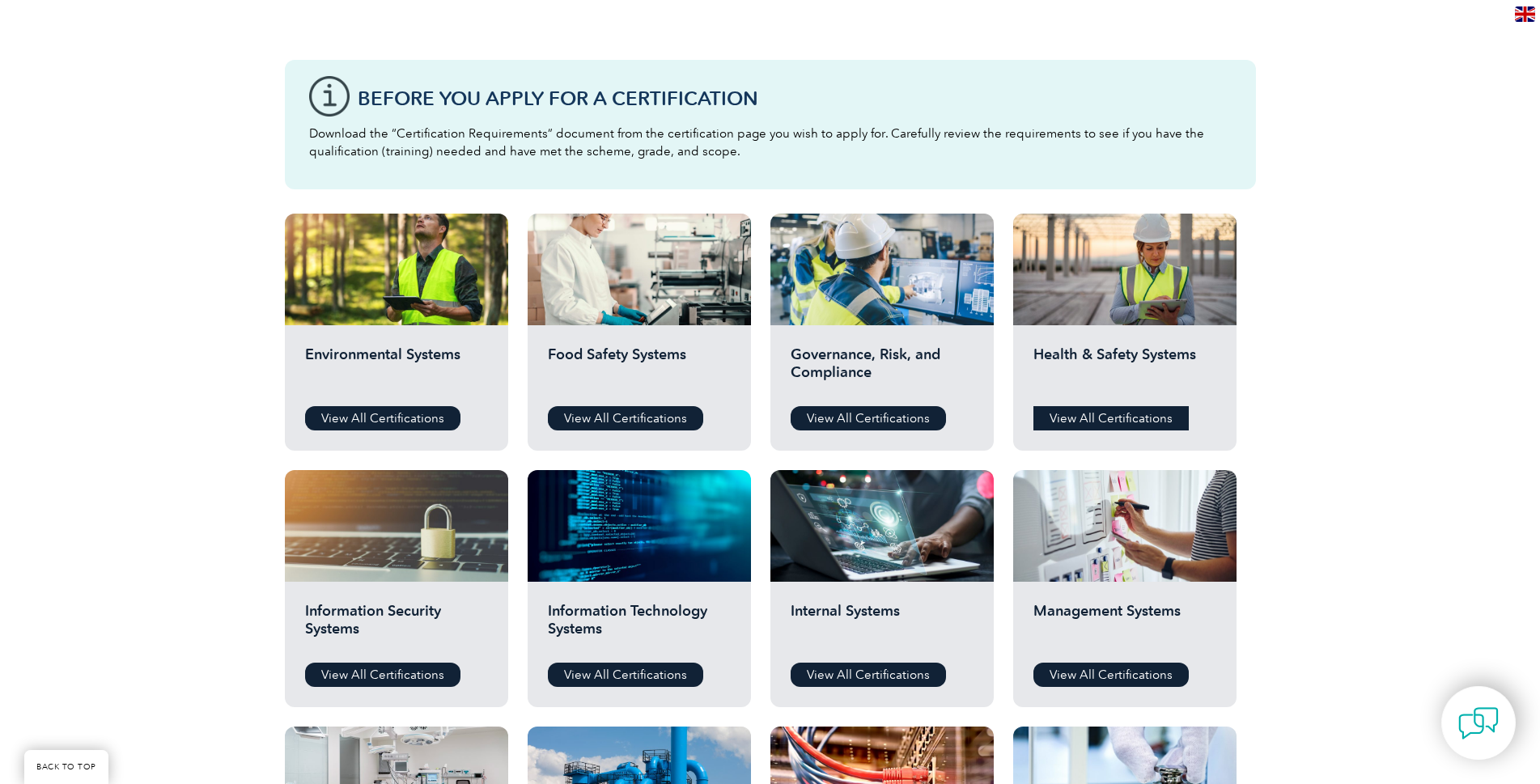
click at [1147, 420] on link "View All Certifications" at bounding box center [1111, 418] width 155 height 24
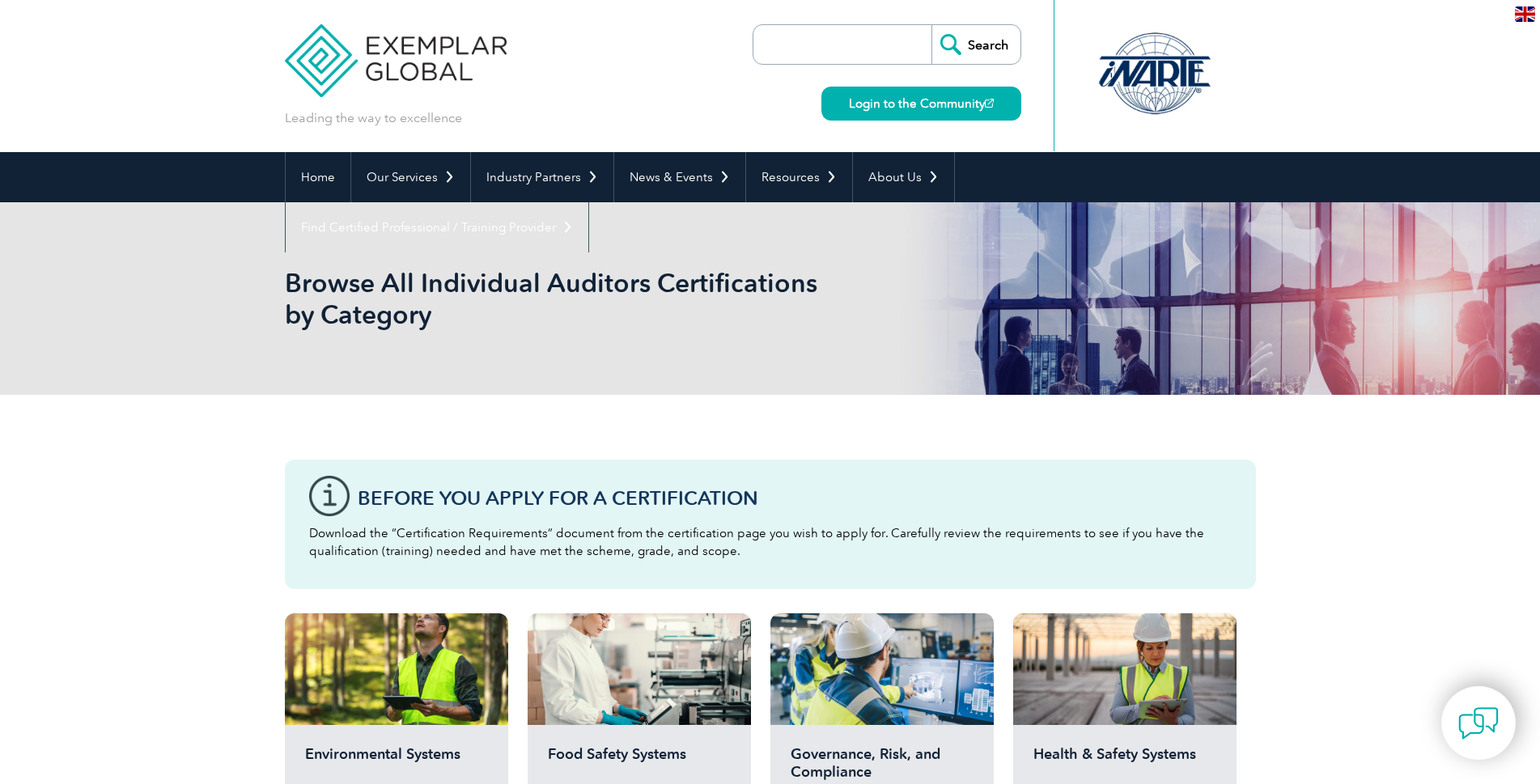
click at [817, 35] on input "search" at bounding box center [847, 44] width 170 height 39
type input ":"
type input "ISO 37001"
click at [971, 37] on input "Search" at bounding box center [976, 44] width 89 height 39
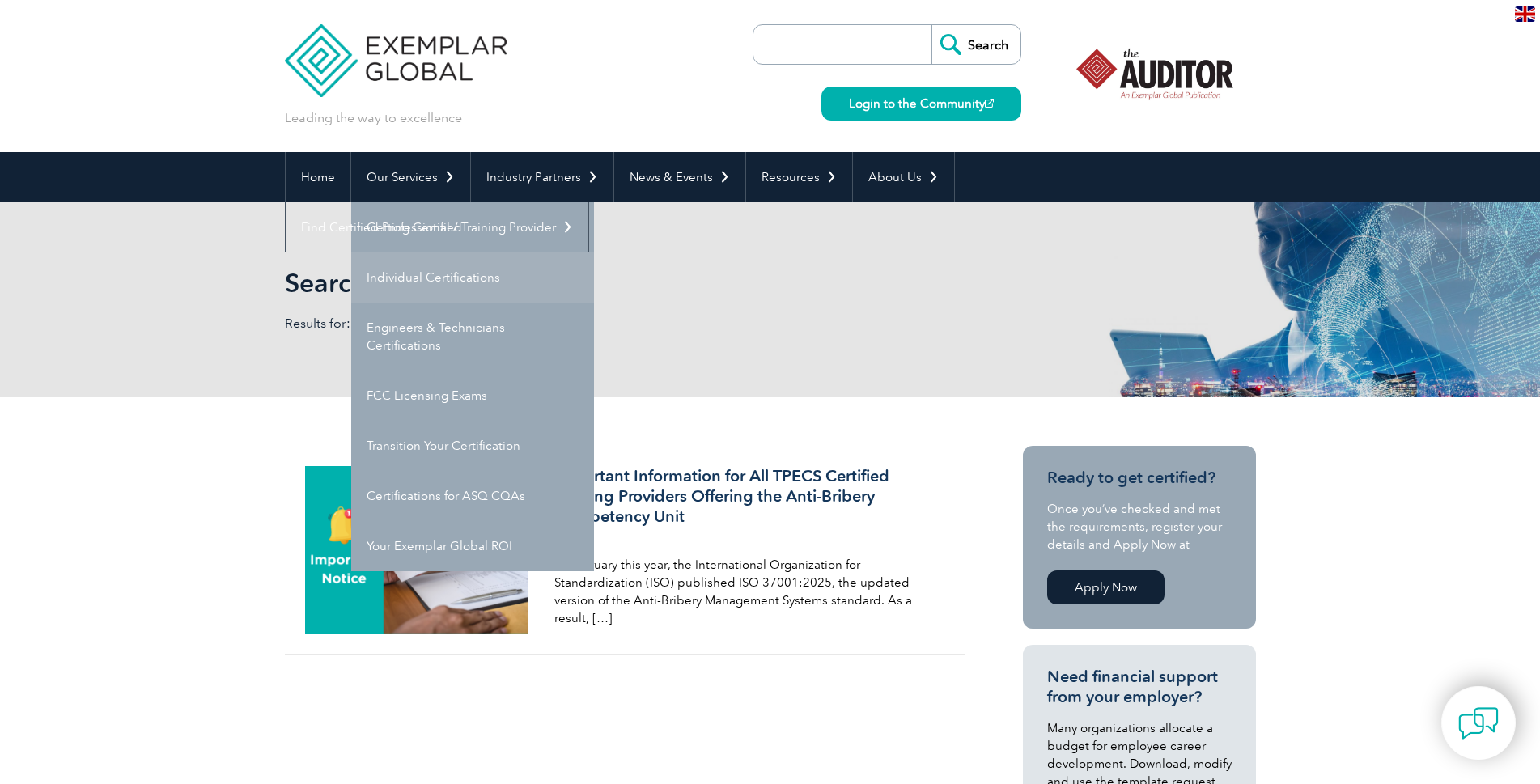
click at [442, 274] on link "Individual Certifications" at bounding box center [472, 277] width 243 height 50
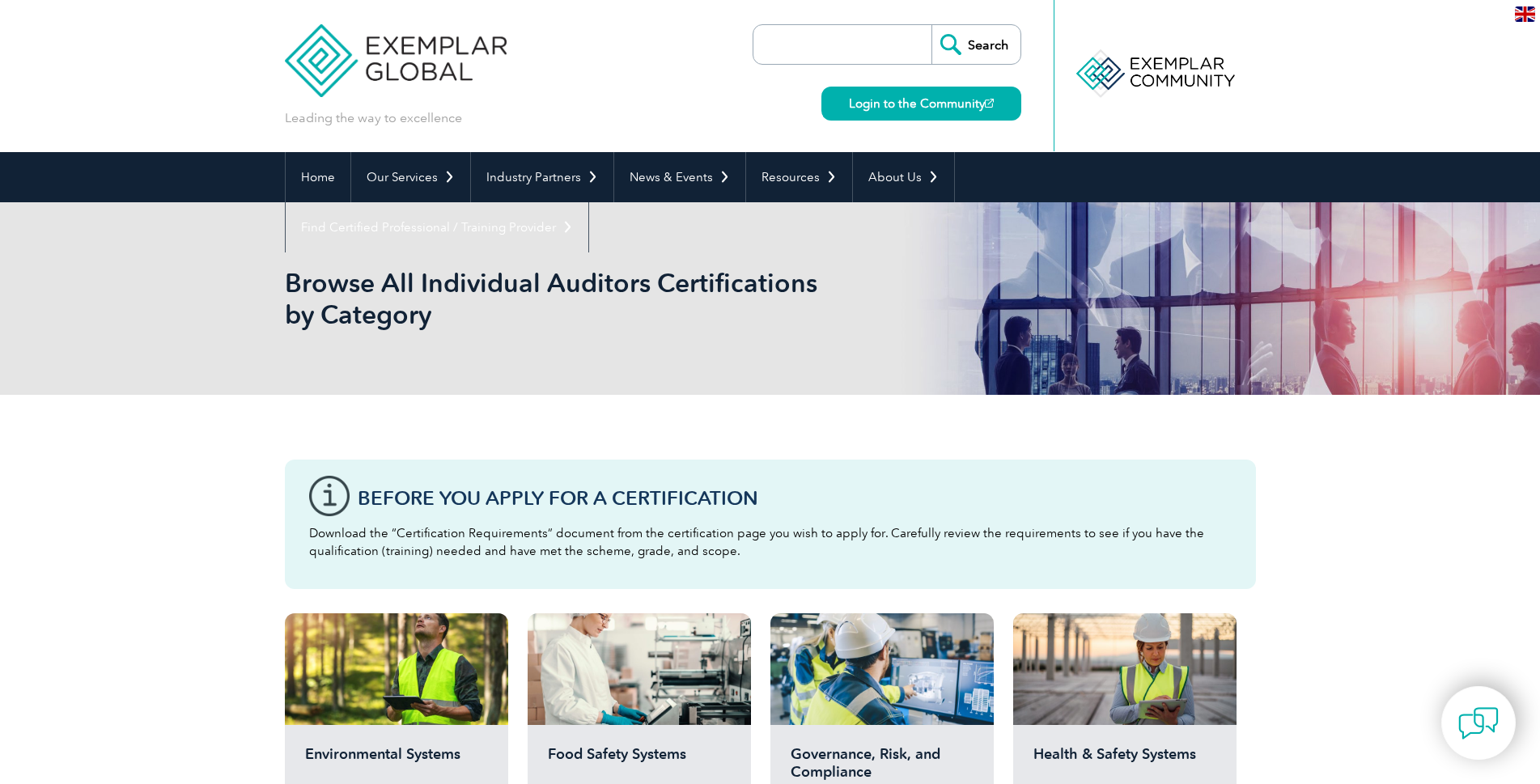
click at [1529, 5] on div "en" at bounding box center [1525, 13] width 30 height 27
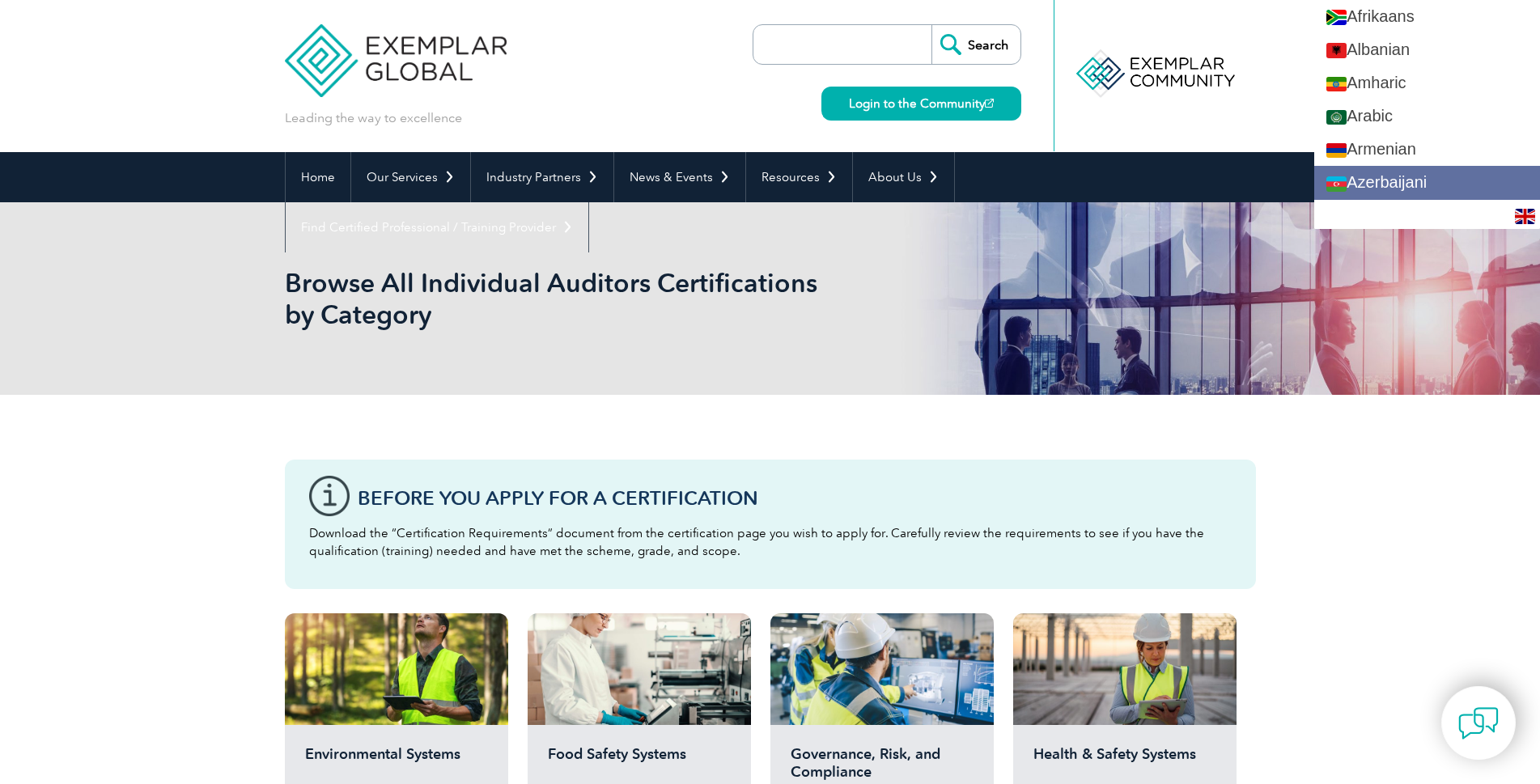
click at [1440, 190] on link "Azerbaijani" at bounding box center [1427, 182] width 226 height 33
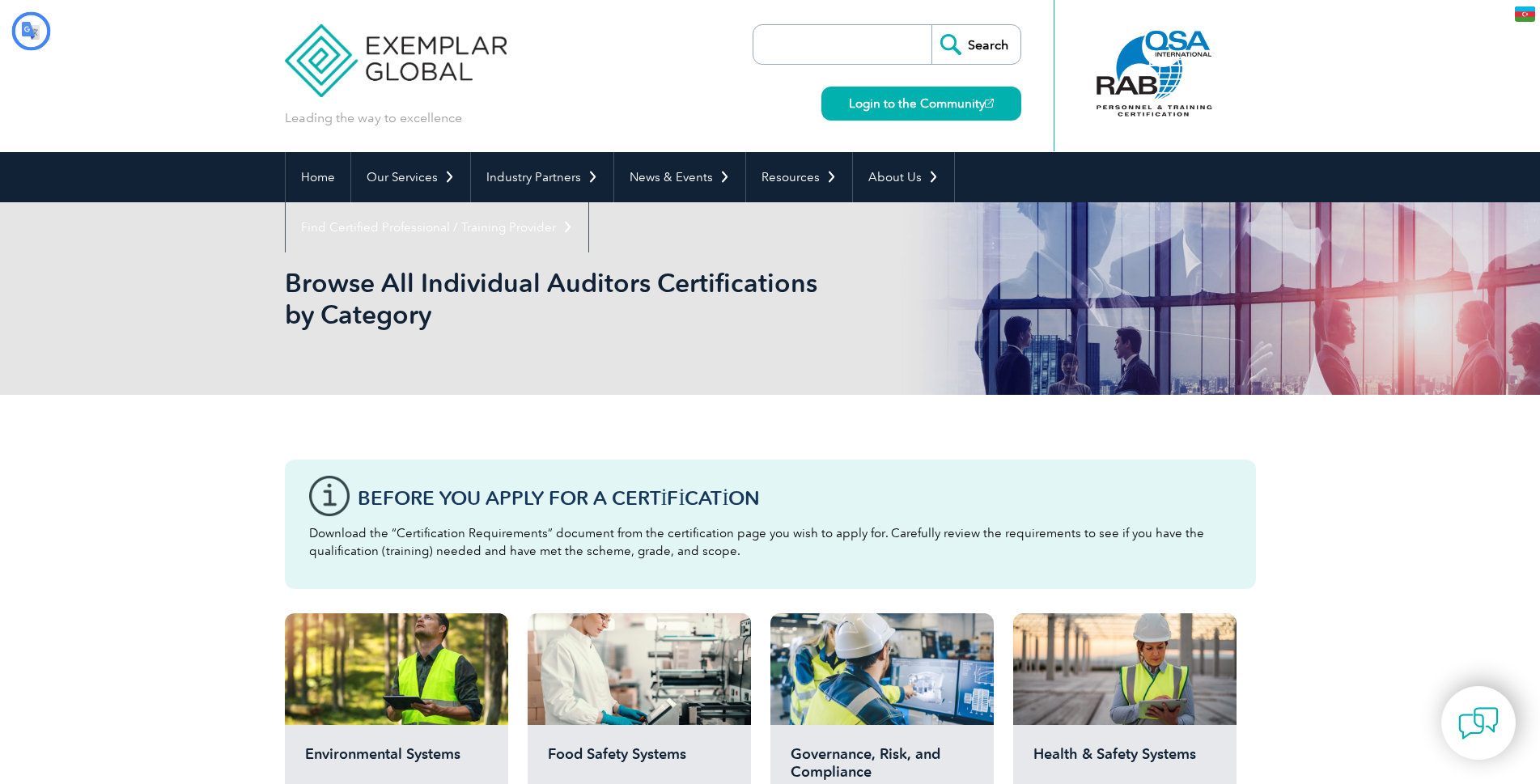
type input "Axtar"
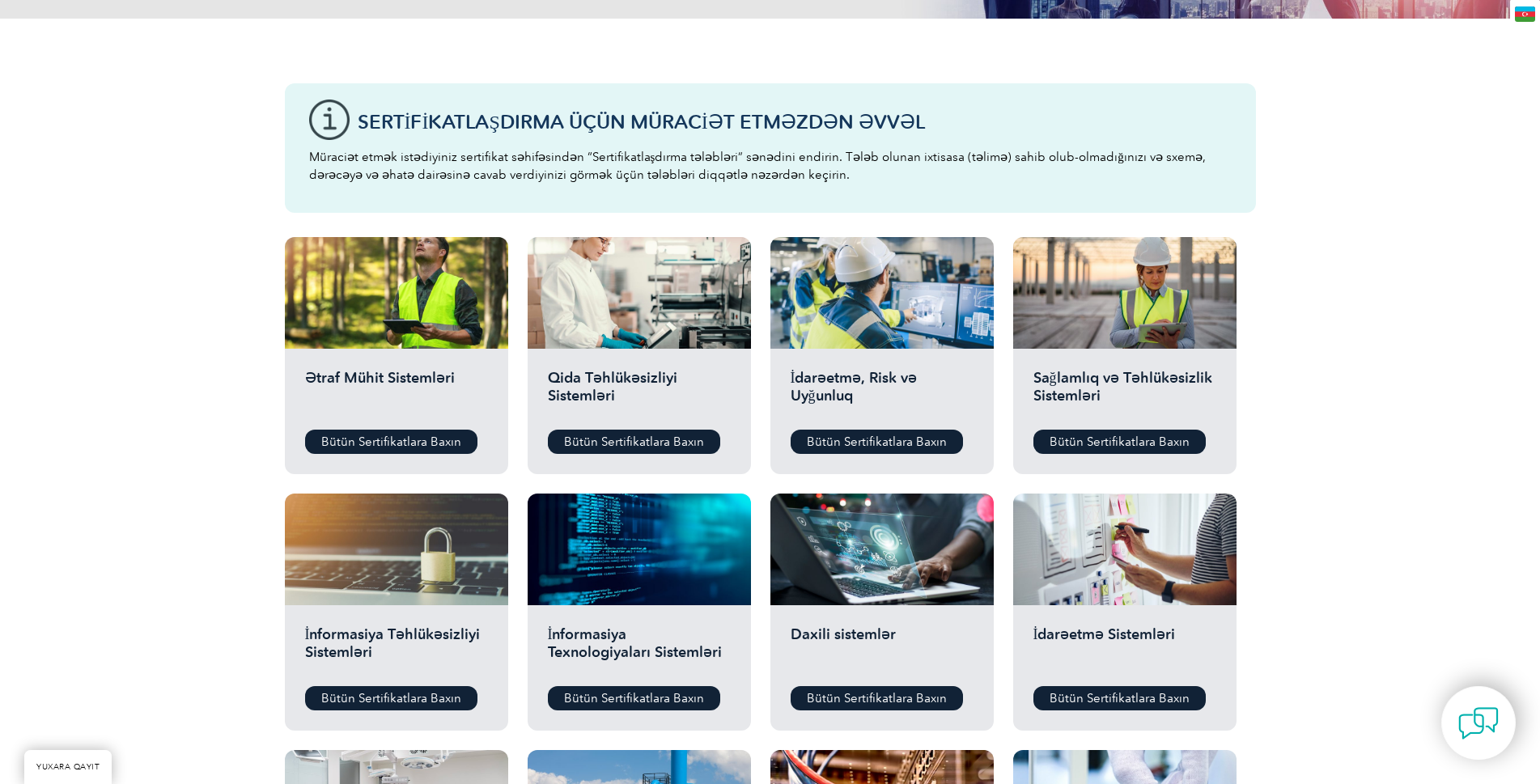
scroll to position [404, 0]
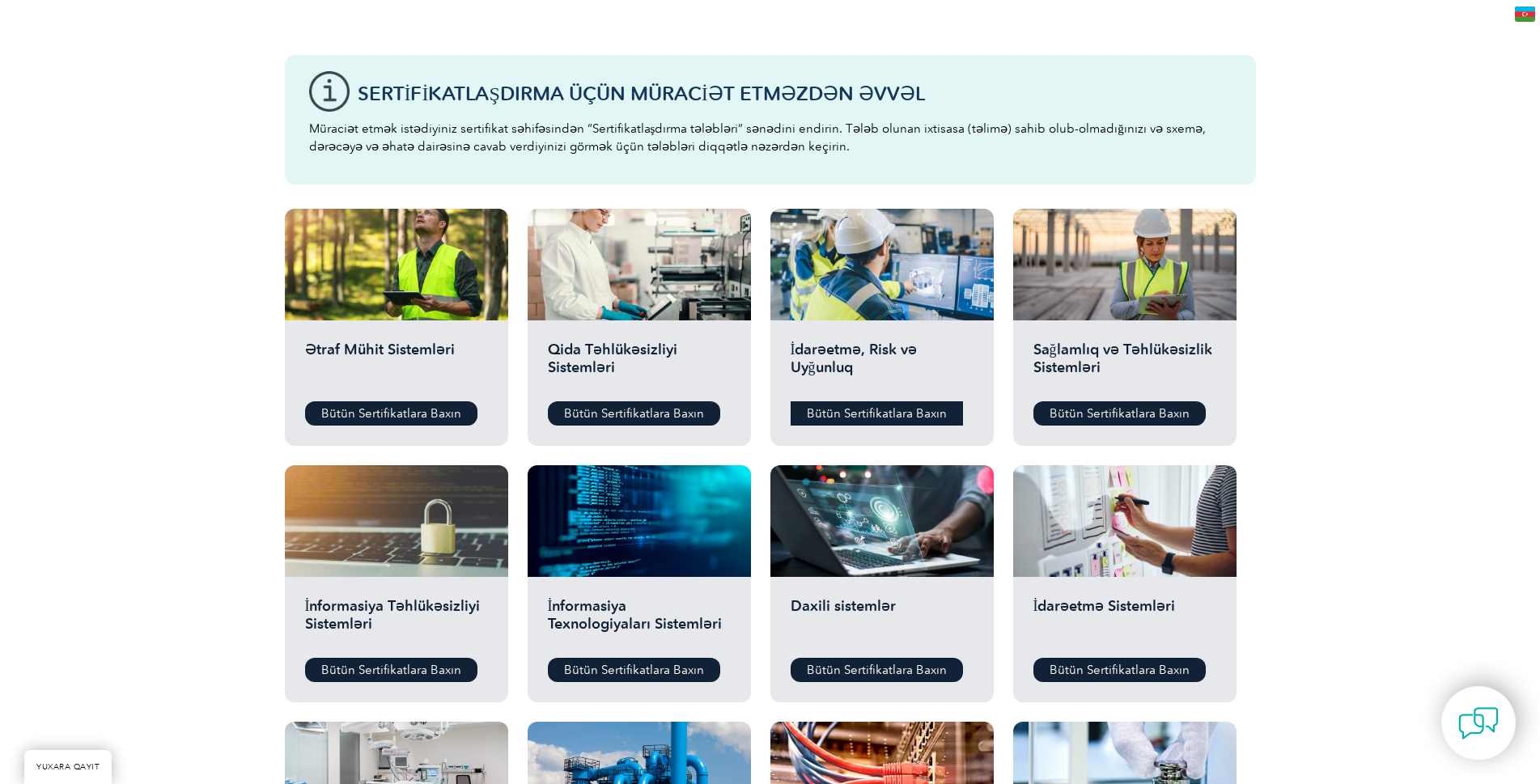
click at [895, 416] on font "Bütün Sertifikatlara Baxın" at bounding box center [876, 413] width 140 height 15
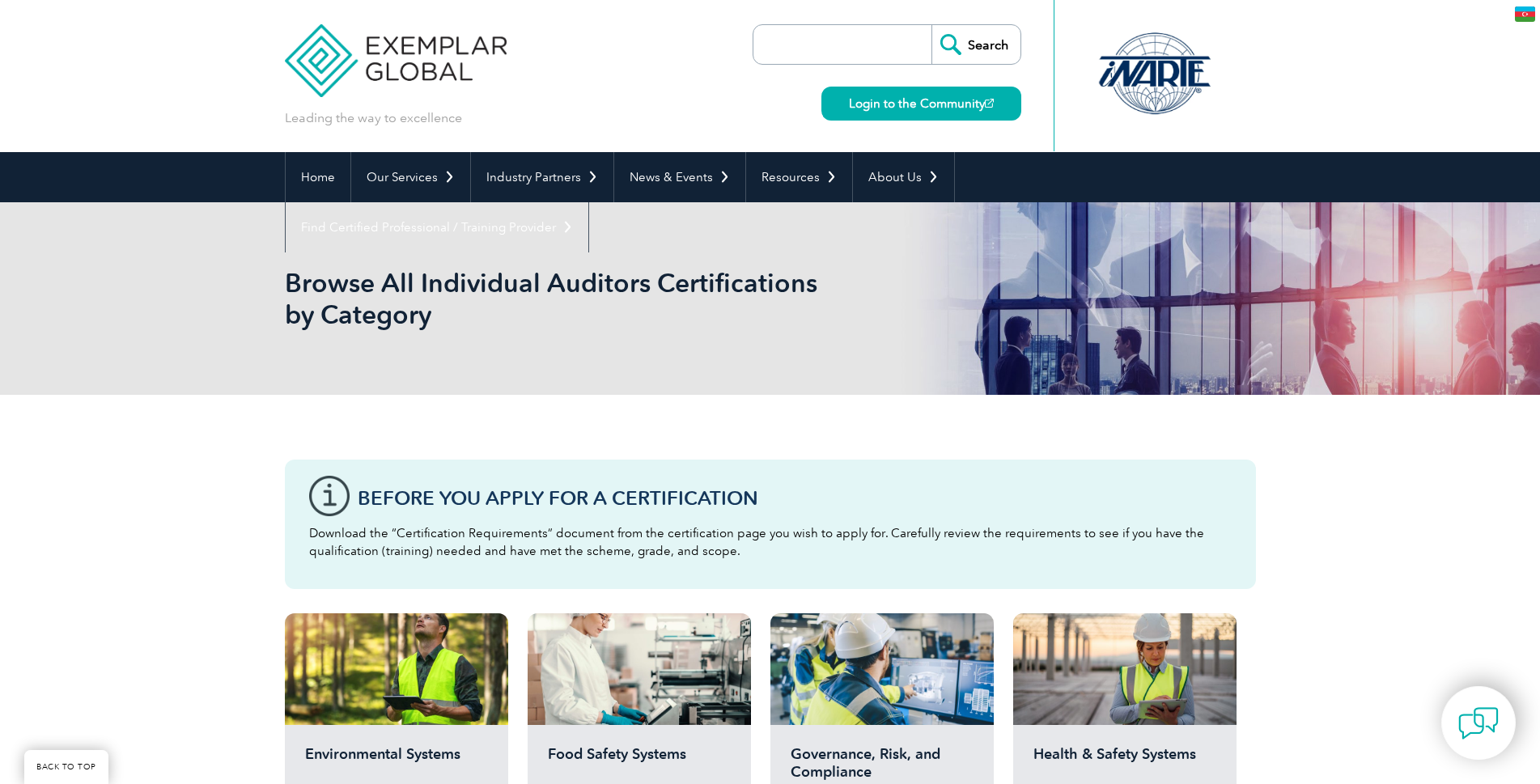
scroll to position [404, 0]
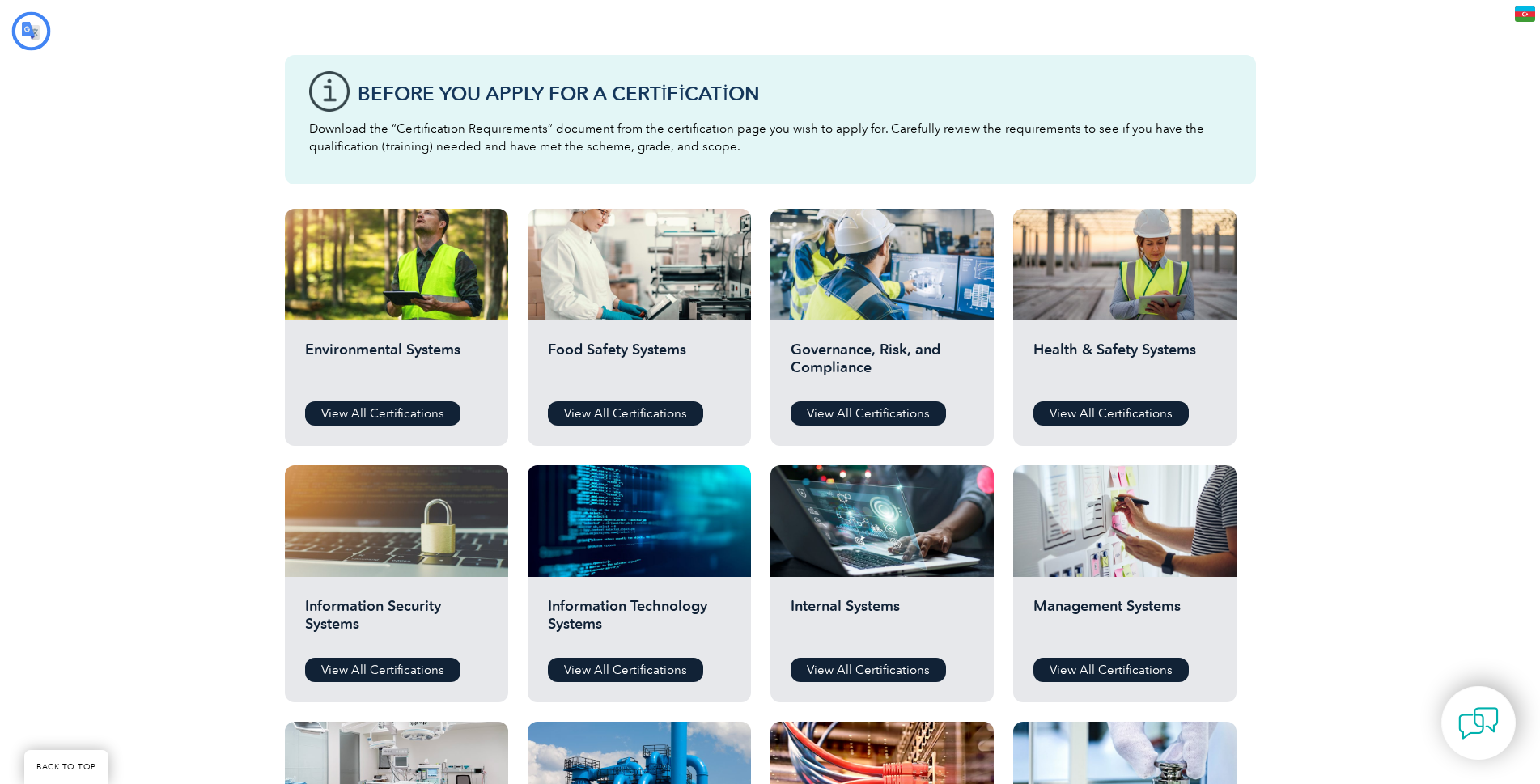
type input "Axtar"
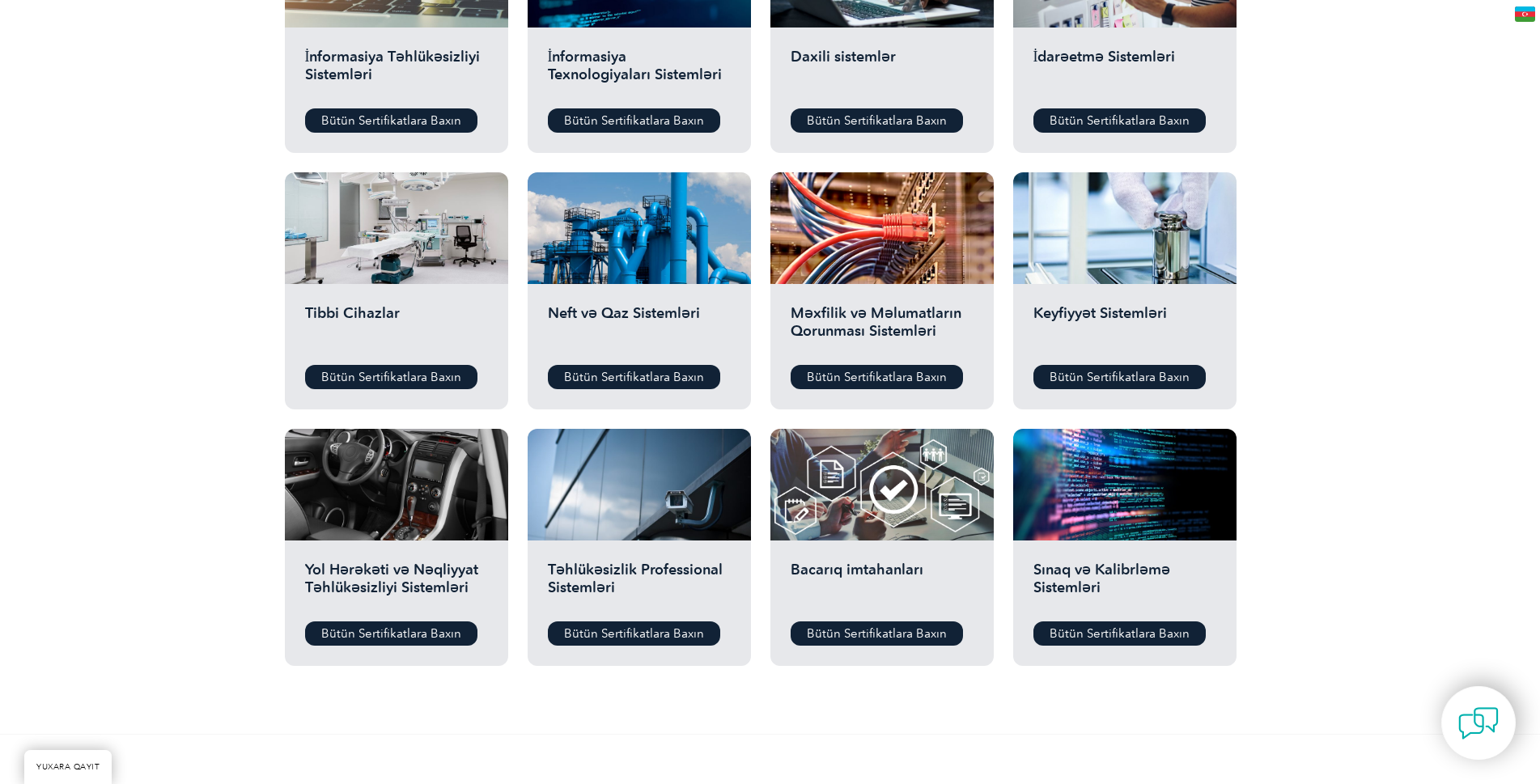
scroll to position [971, 0]
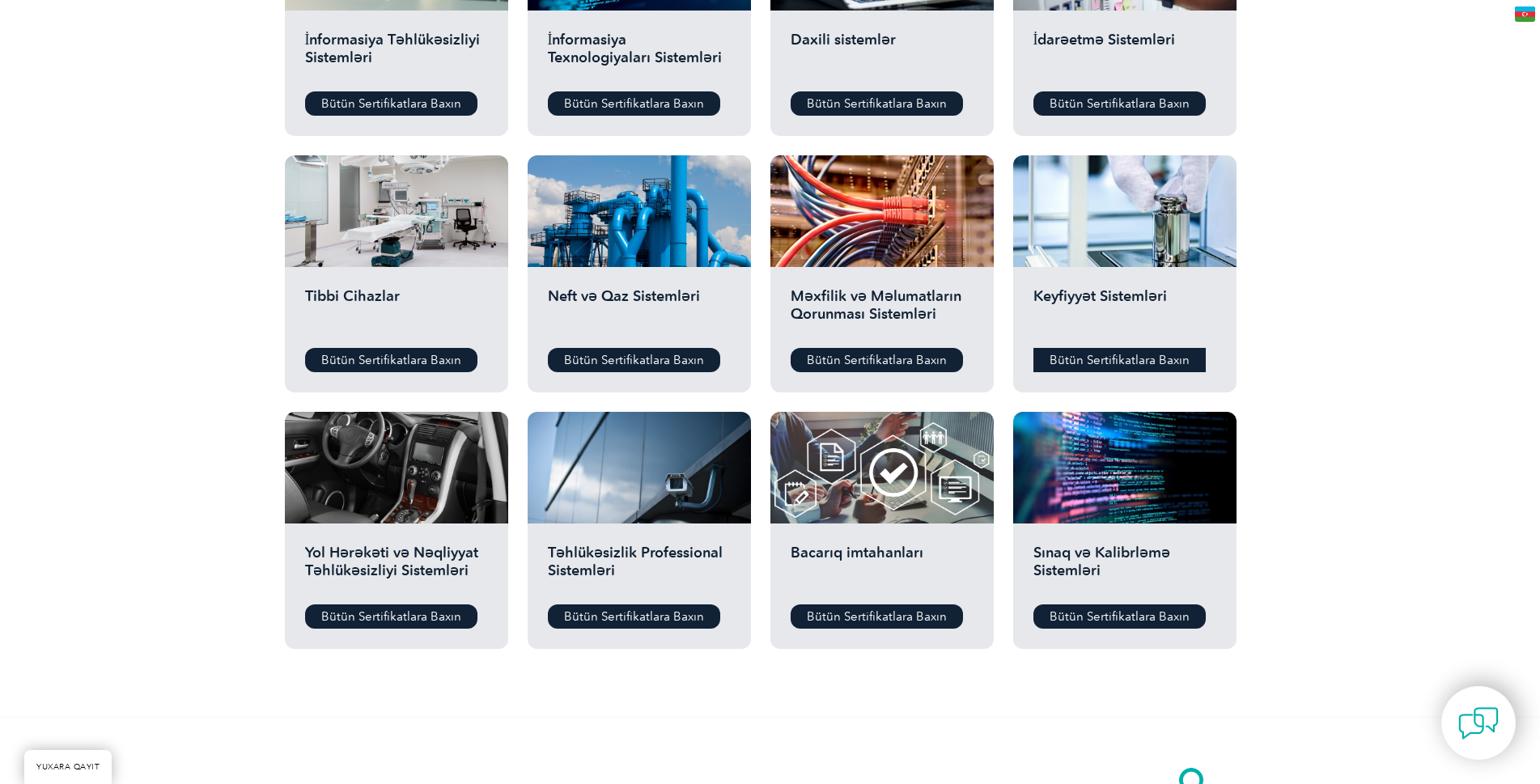
click at [1141, 357] on font "Bütün Sertifikatlara Baxın" at bounding box center [1119, 360] width 140 height 15
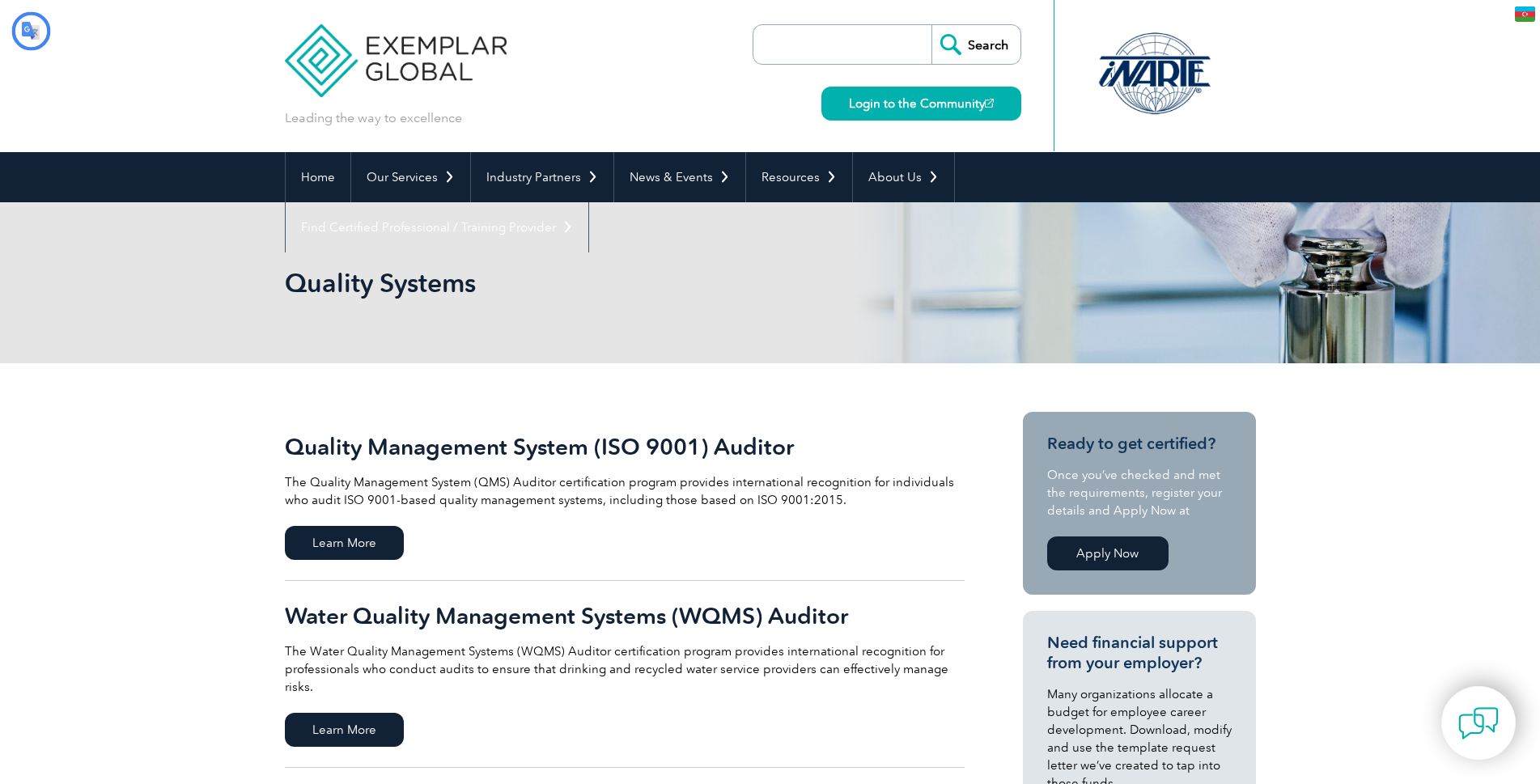
type input "Axtar"
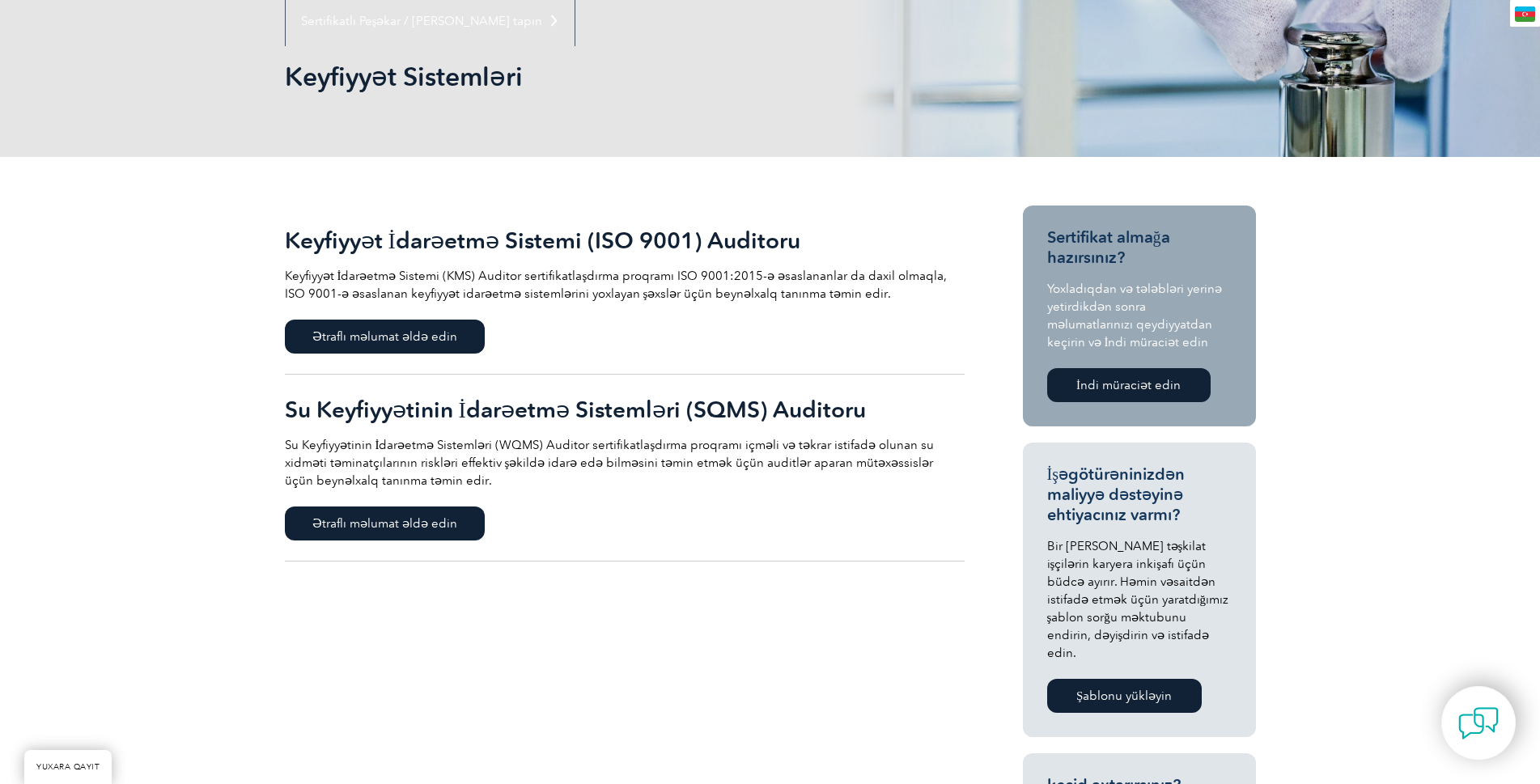
scroll to position [243, 0]
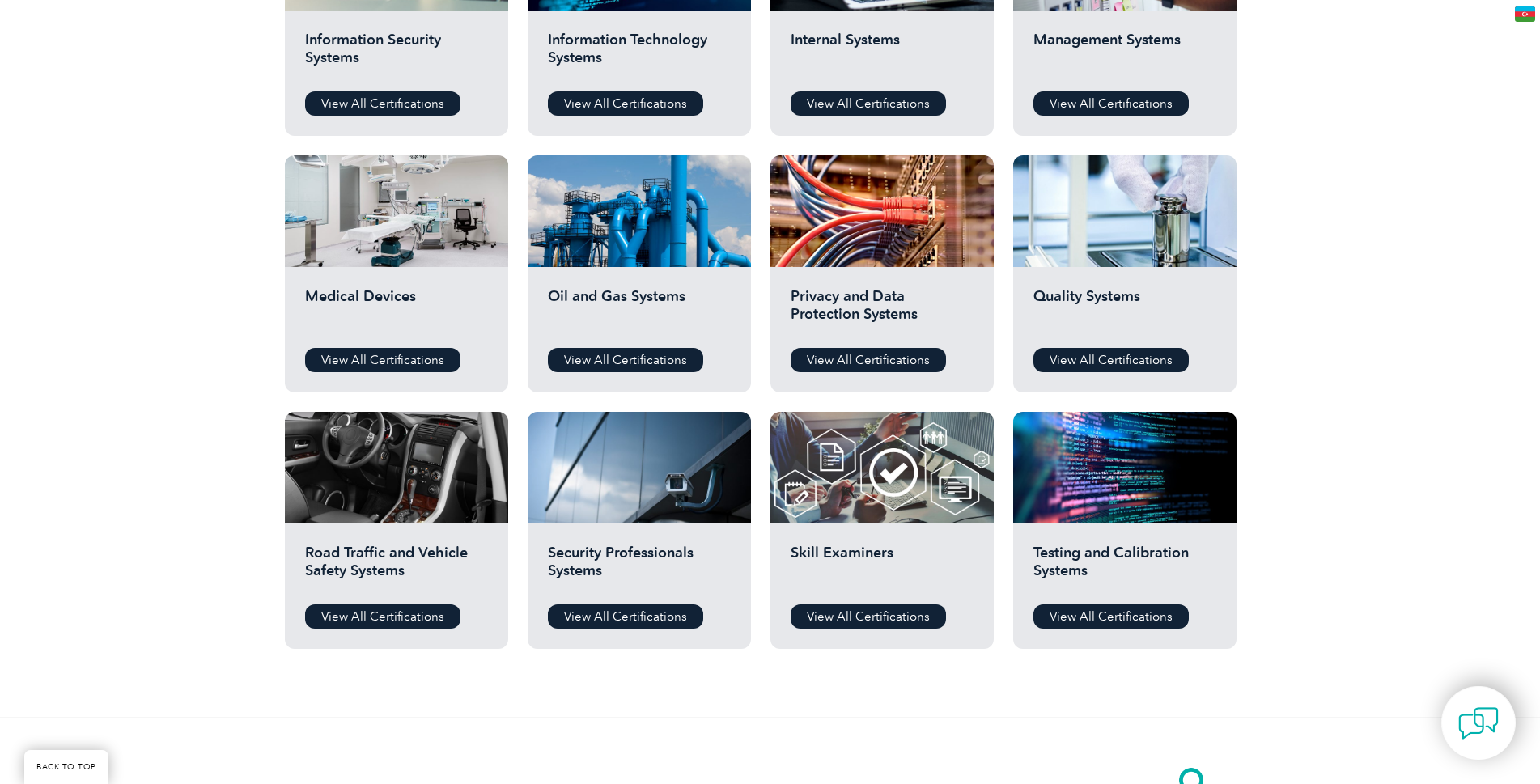
scroll to position [971, 0]
type input "Axtar"
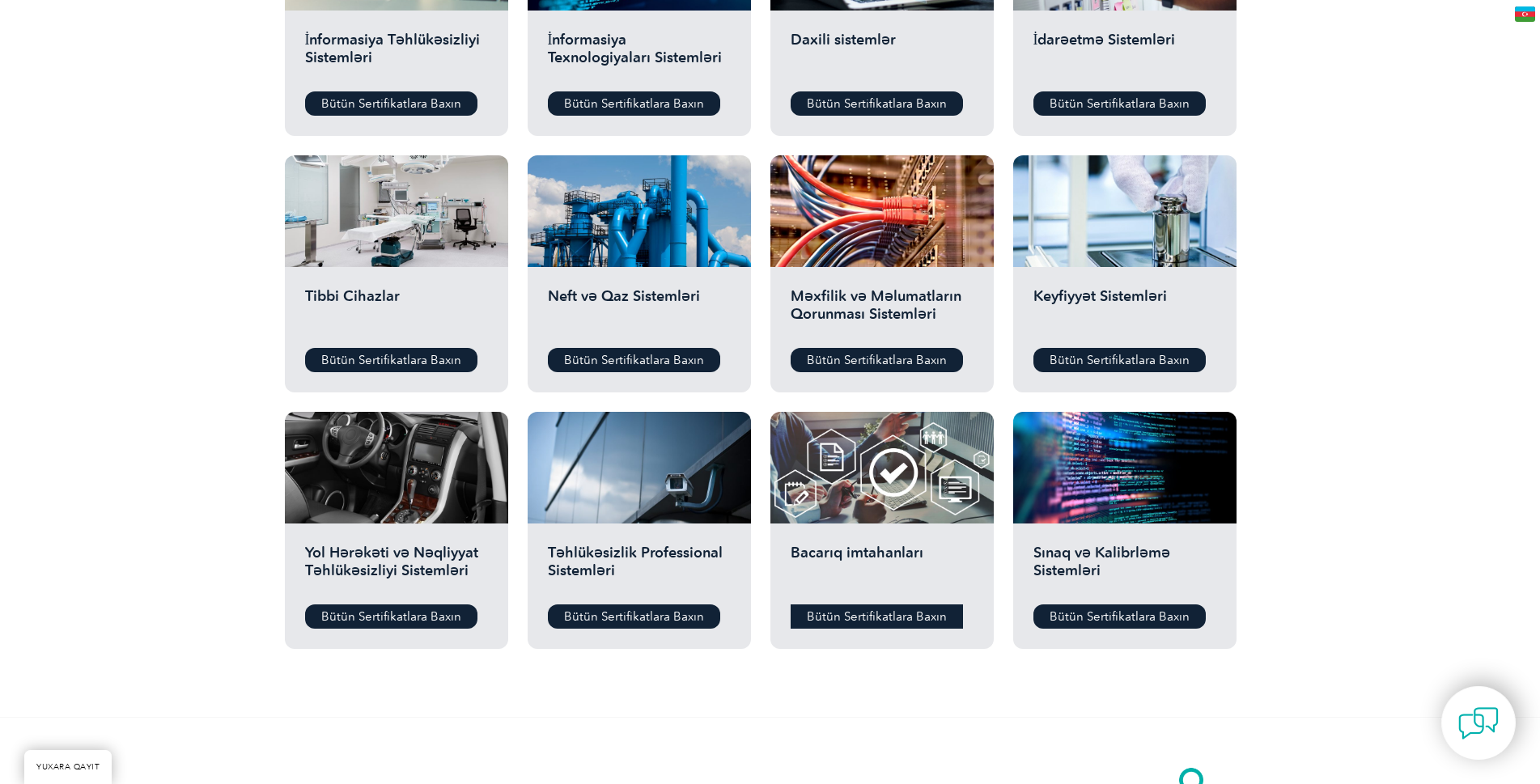
click at [853, 617] on font "Bütün Sertifikatlara Baxın" at bounding box center [876, 616] width 140 height 15
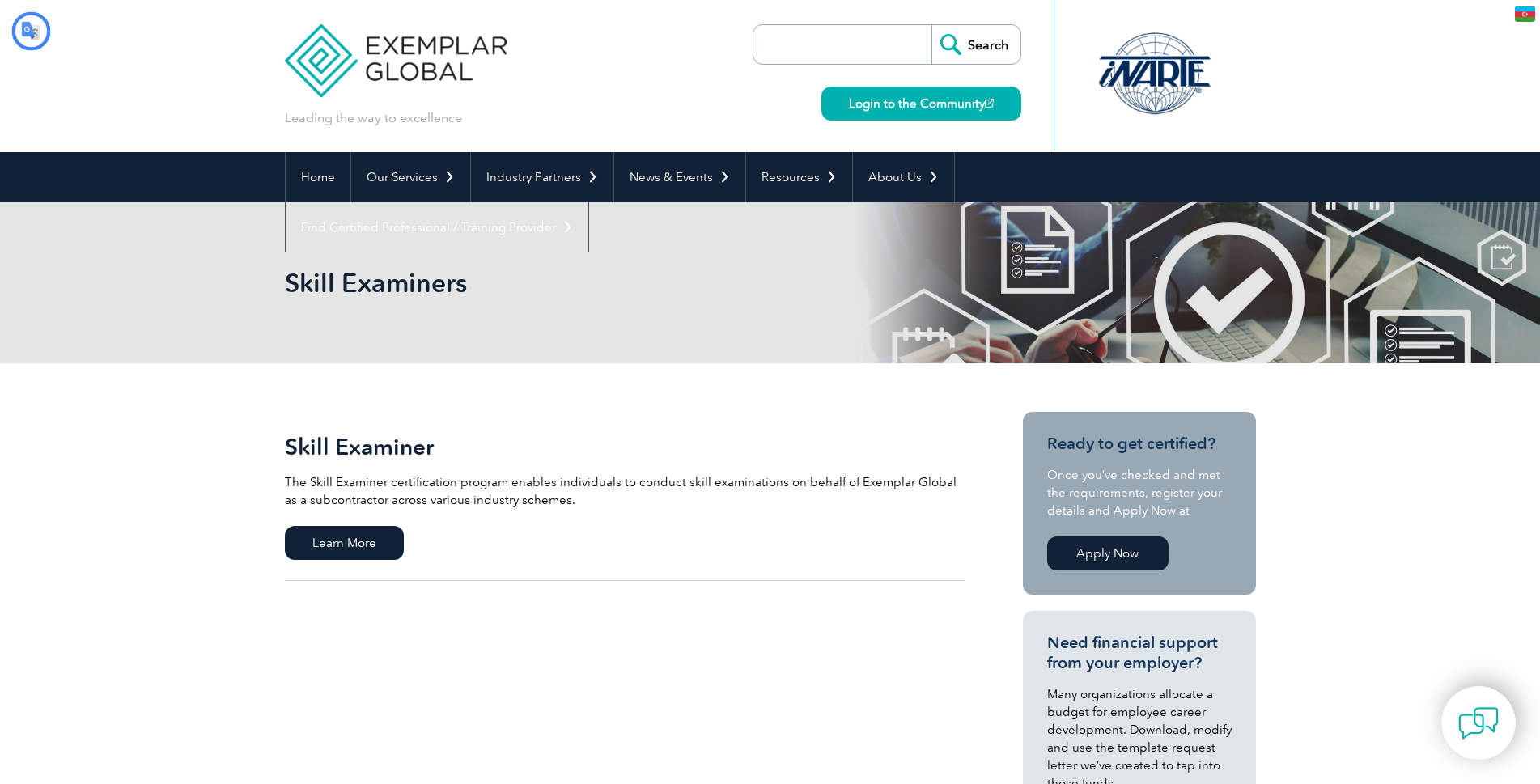
type input "Axtar"
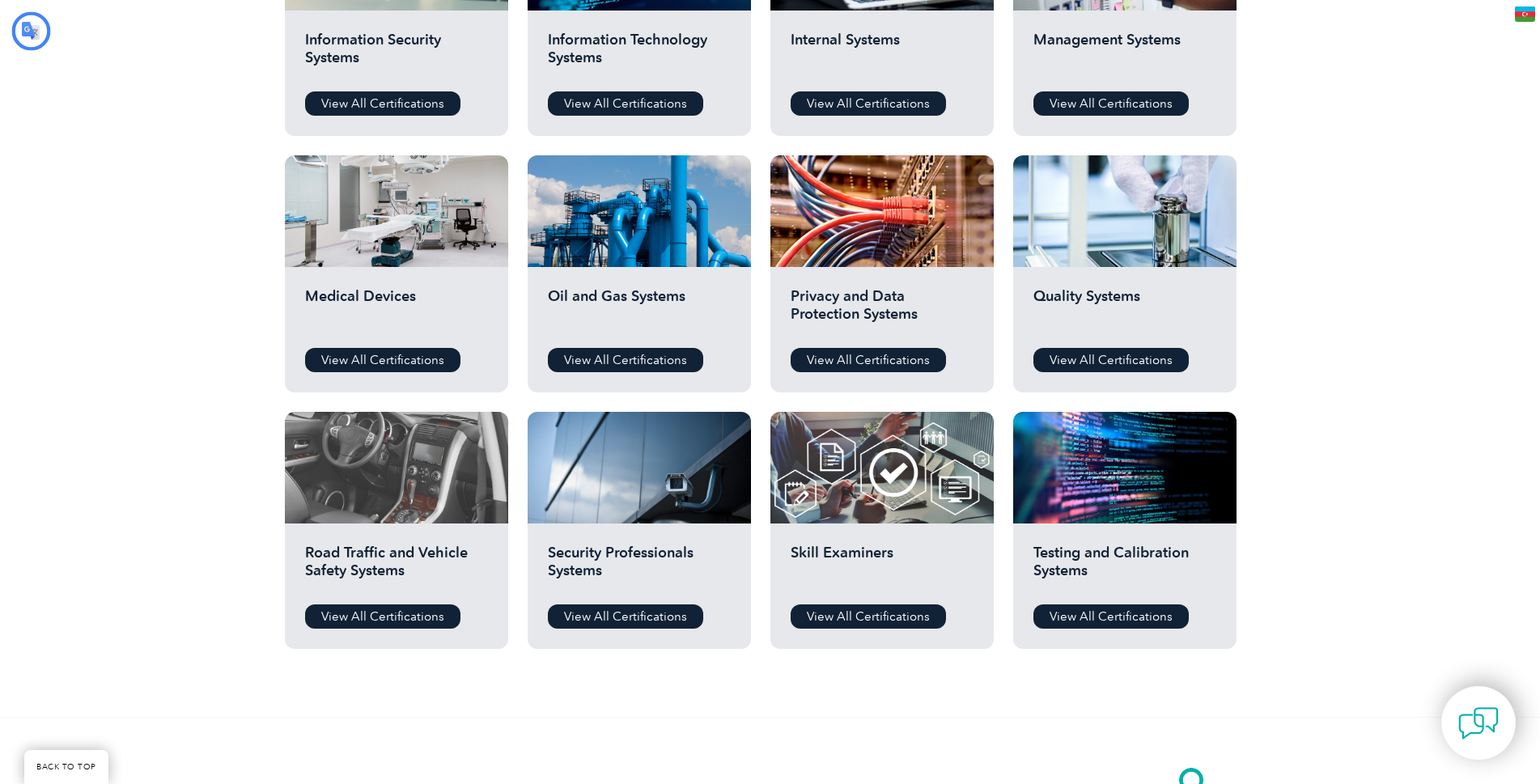
type input "Axtar"
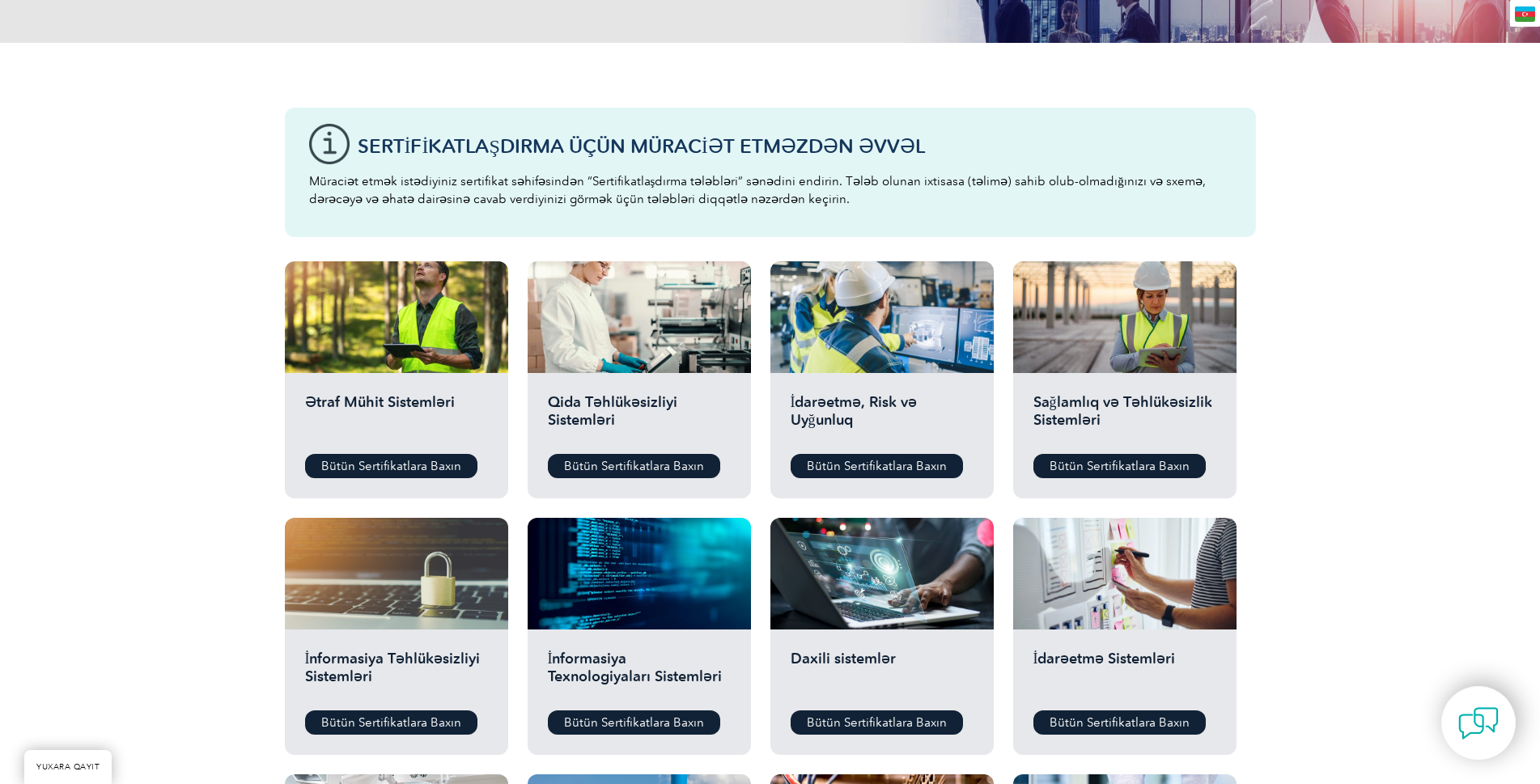
scroll to position [324, 0]
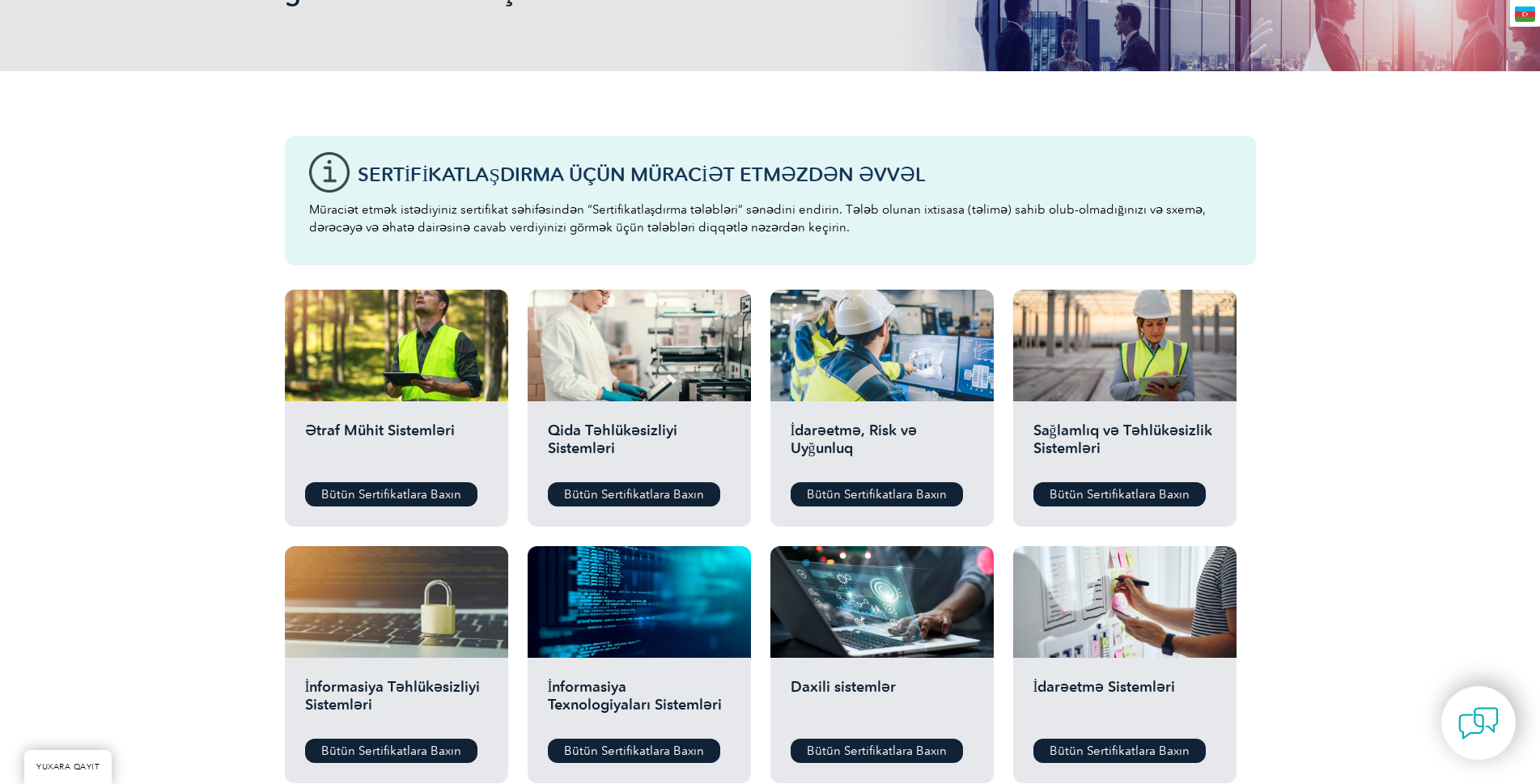
click at [859, 471] on div "İdarəetmə, Risk və Uyğunluq Bütün Sertifikatlara Baxın" at bounding box center [882, 464] width 223 height 125
click at [862, 501] on font "Bütün Sertifikatlara Baxın" at bounding box center [876, 494] width 140 height 15
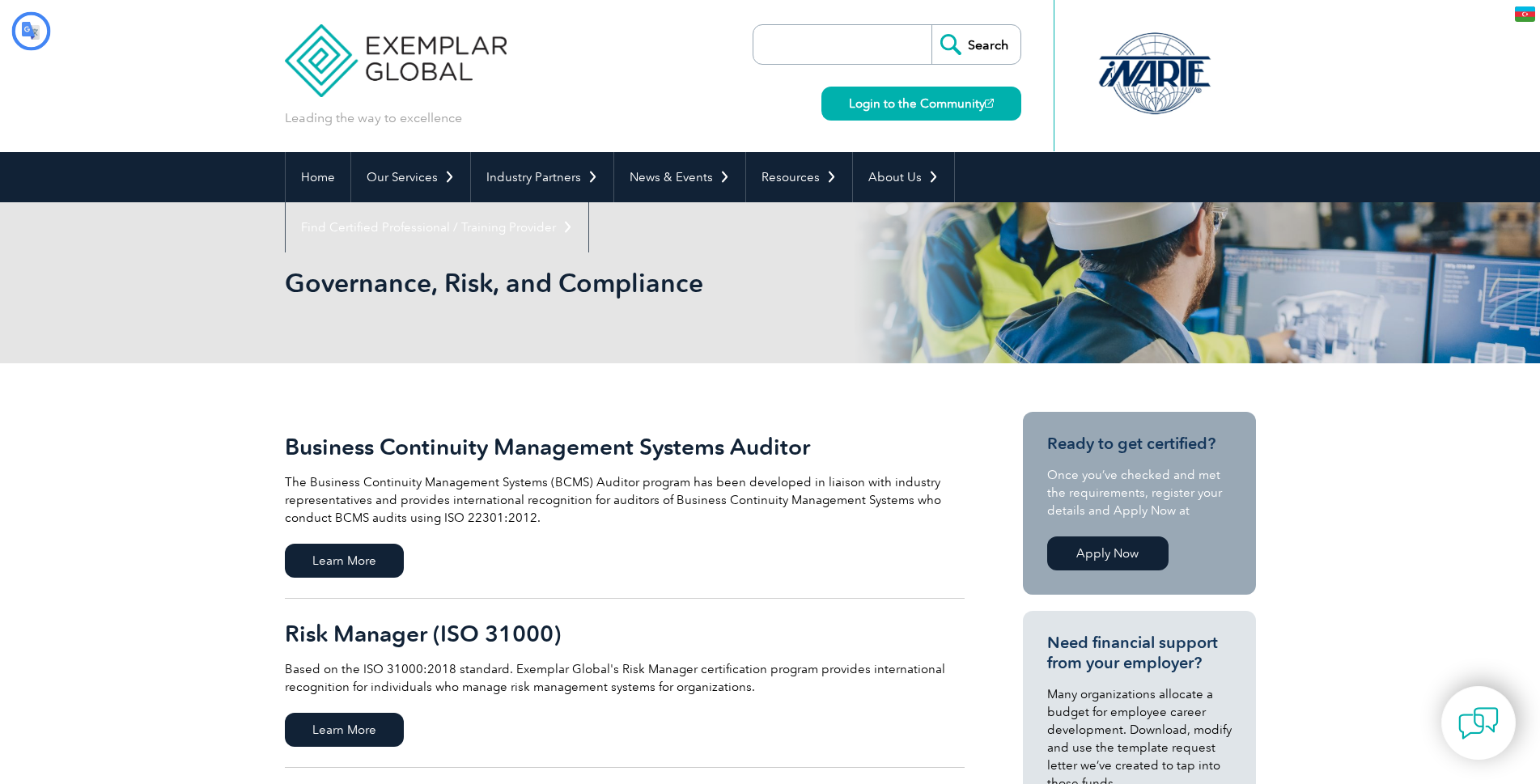
type input "Axtar"
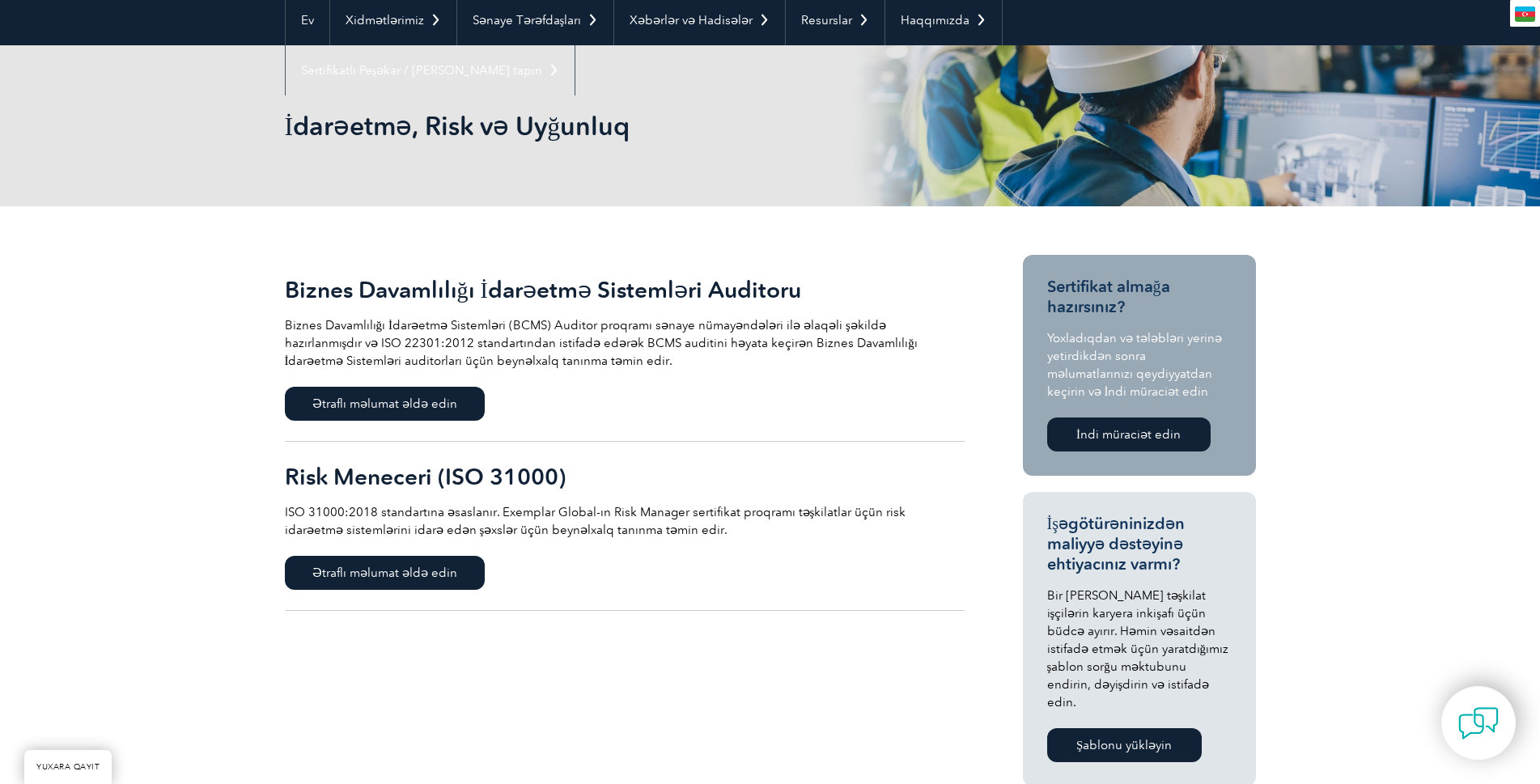
scroll to position [161, 0]
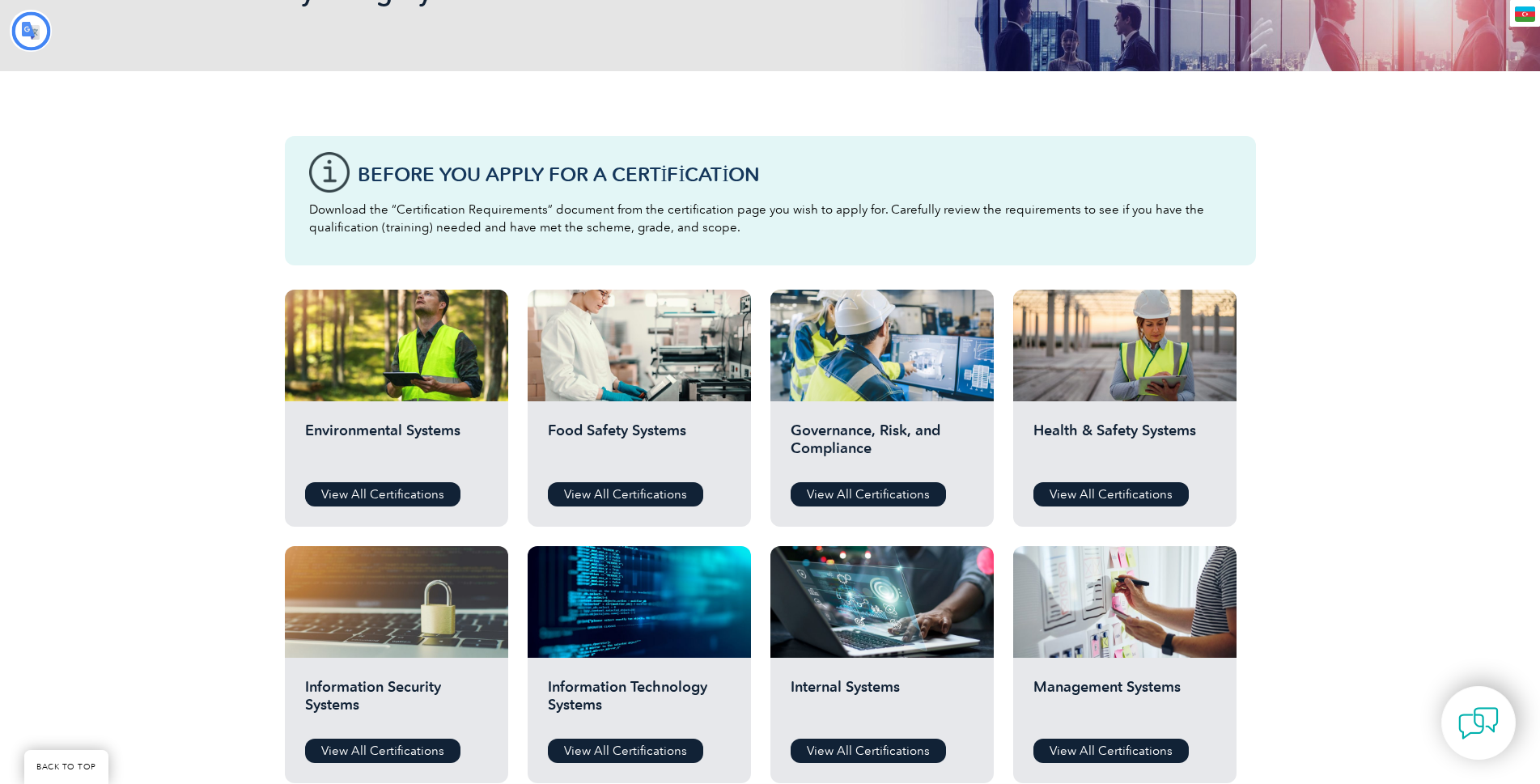
type input "Axtar"
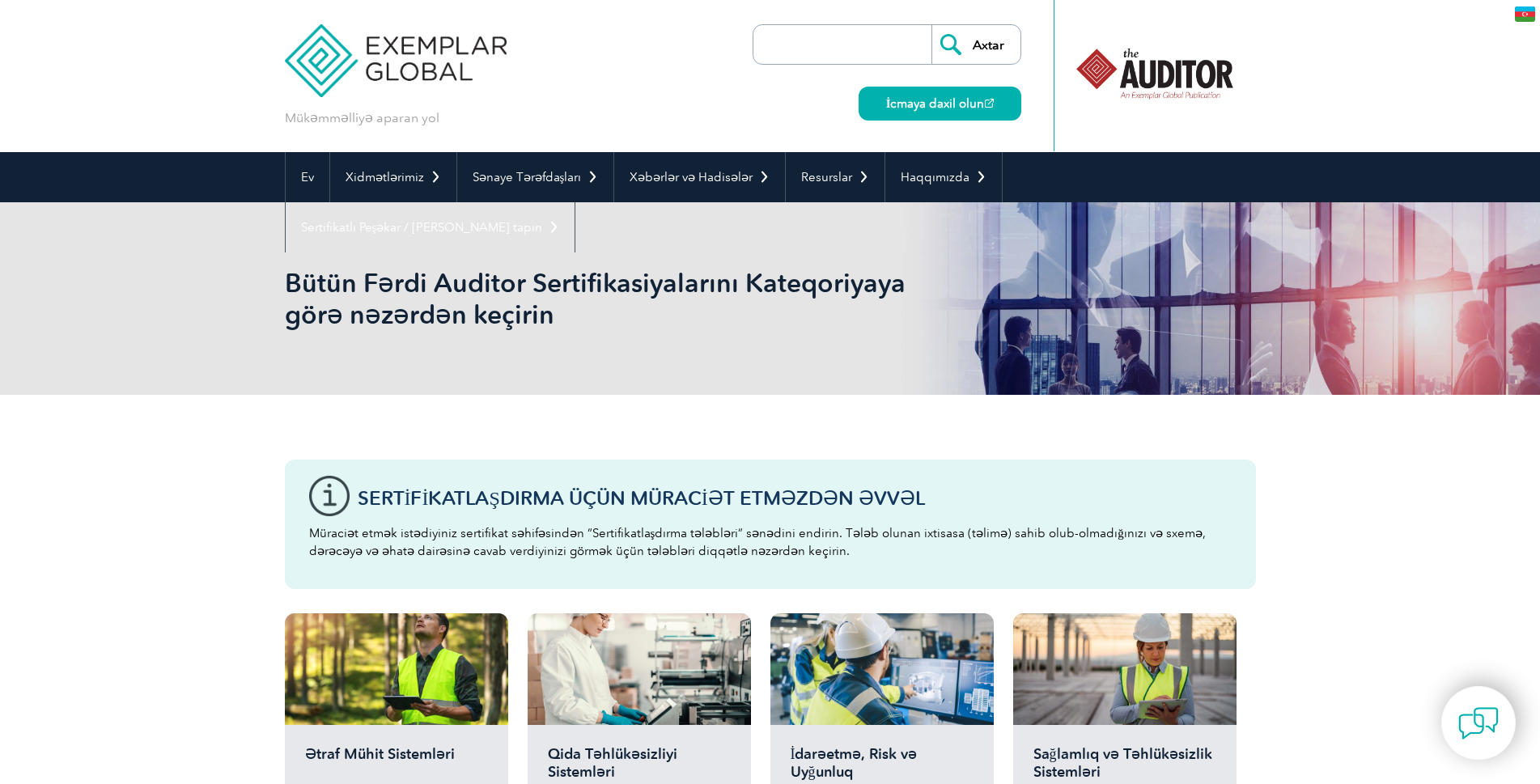
click at [829, 54] on input "search" at bounding box center [847, 44] width 170 height 39
click at [794, 48] on input "ISO 37001" at bounding box center [847, 44] width 170 height 39
type input "ISO37001"
click at [989, 34] on input "Axtar" at bounding box center [976, 44] width 89 height 39
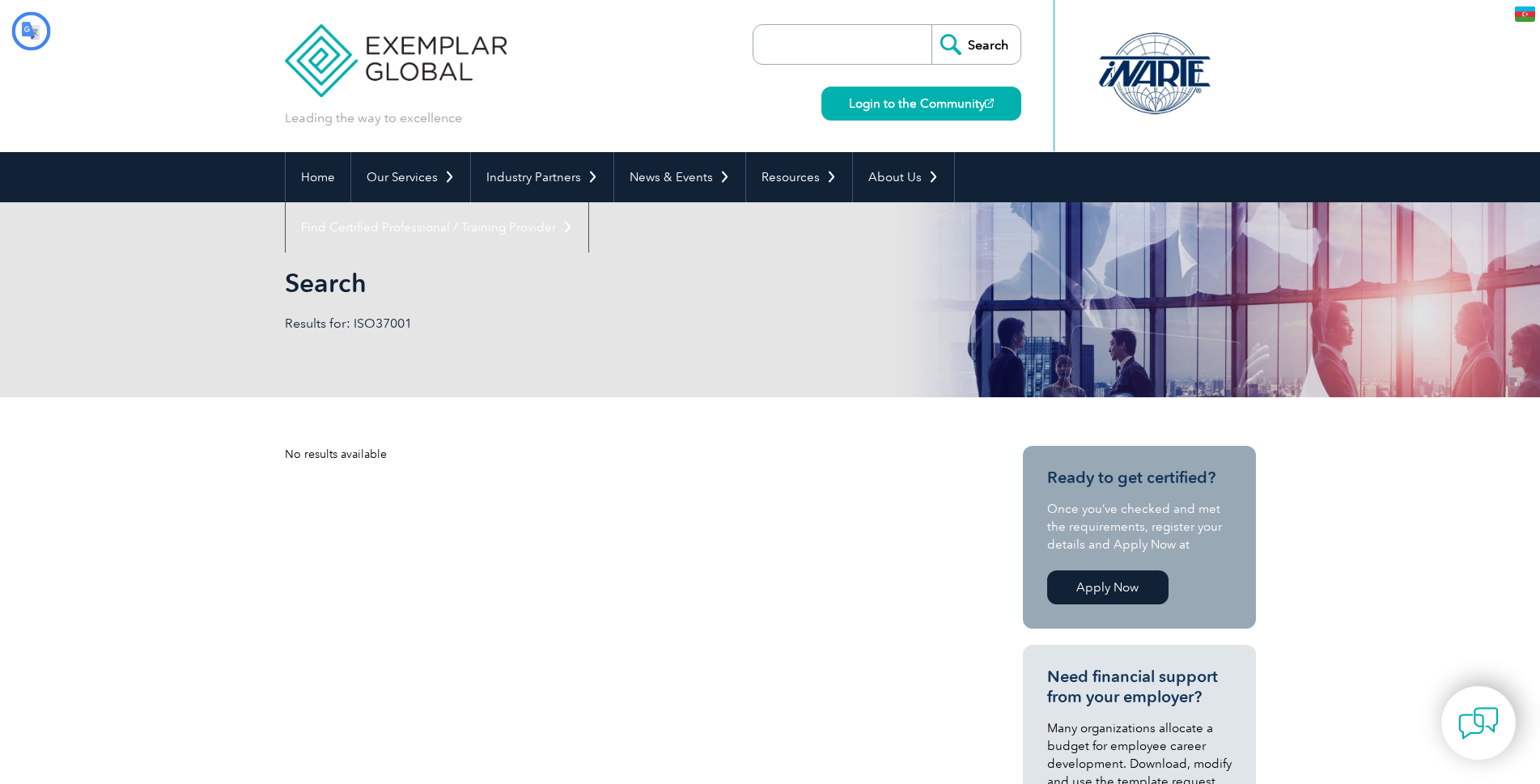
type input "Axtar"
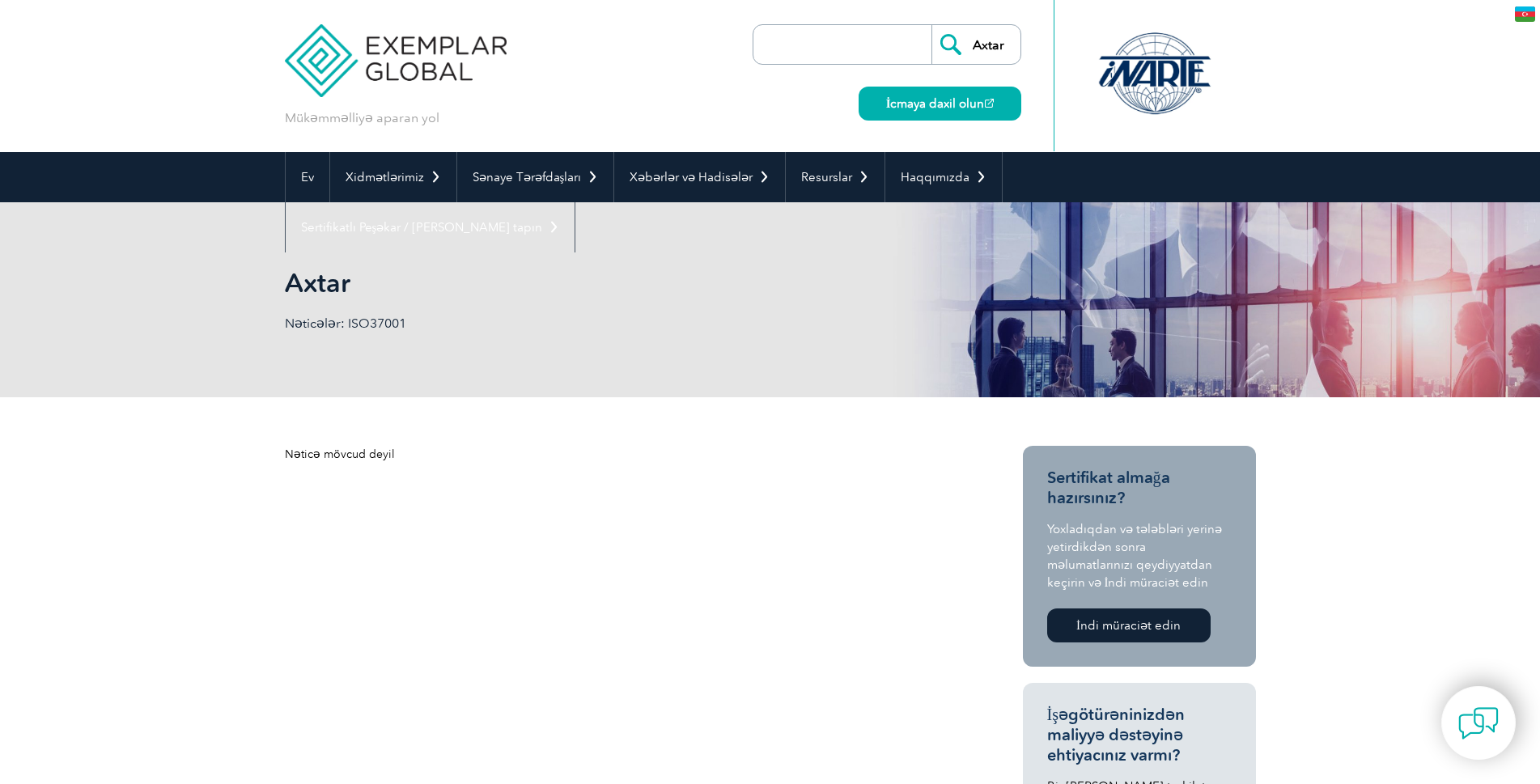
click at [835, 47] on input "search" at bounding box center [847, 44] width 170 height 39
type input "ISO 37001"
click at [967, 58] on input "Axtar" at bounding box center [976, 44] width 89 height 39
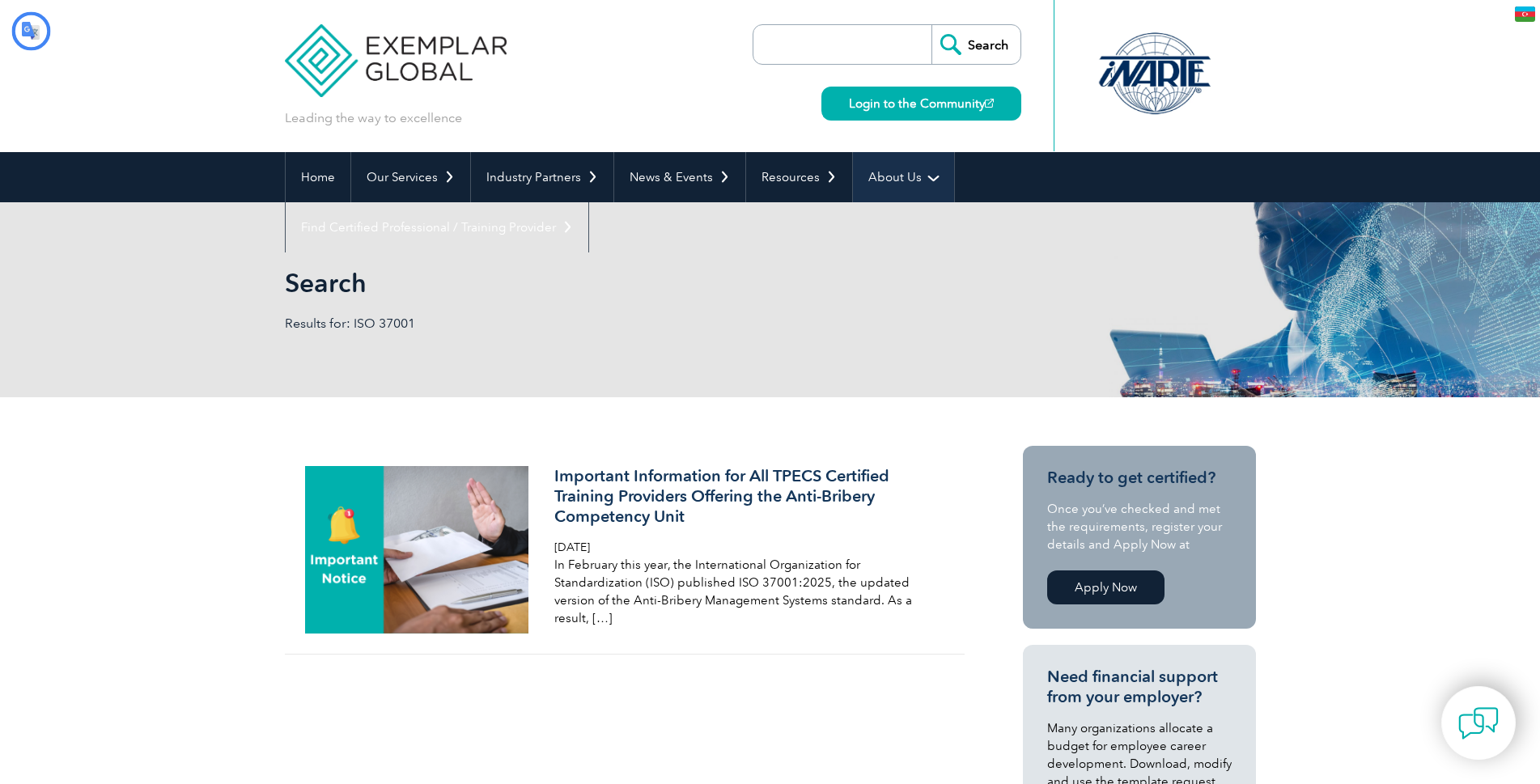
type input "Axtar"
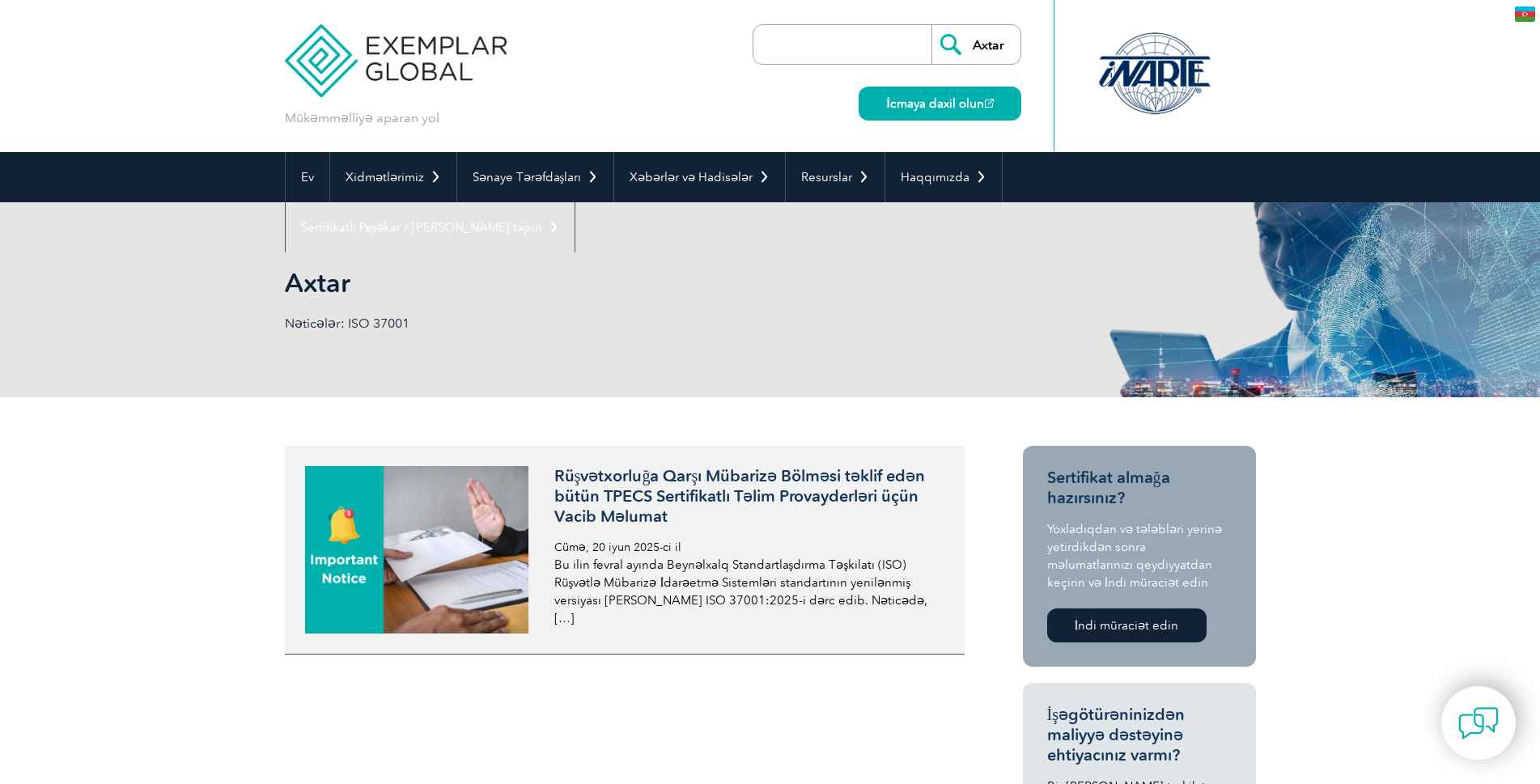
click at [715, 495] on font "Rüşvətxorluğa Qarşı Mübarizə Bölməsi təklif edən bütün TPECS Sertifikatlı Təlim…" at bounding box center [740, 496] width 371 height 60
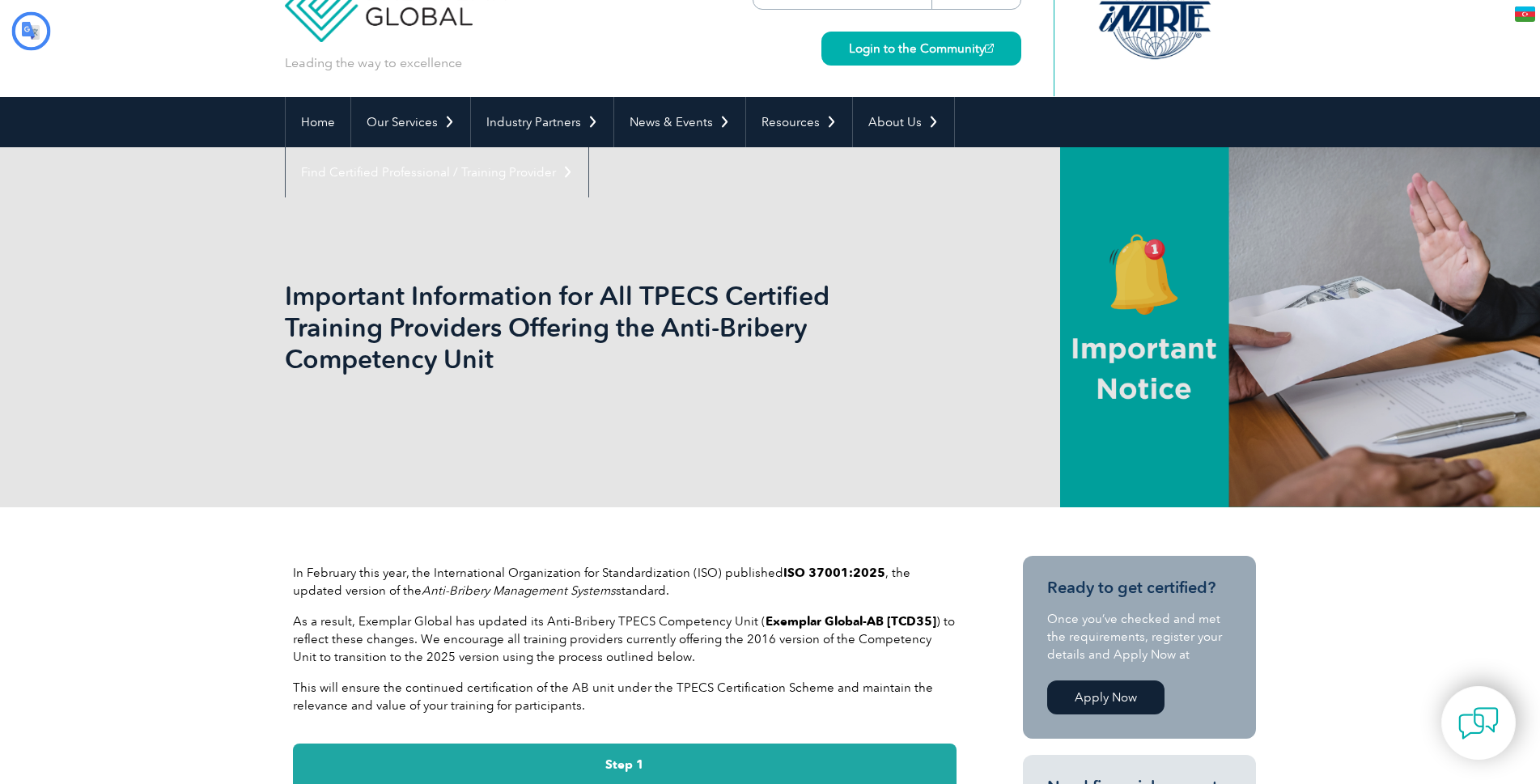
type input "Axtar"
